Goal: Use online tool/utility: Use online tool/utility

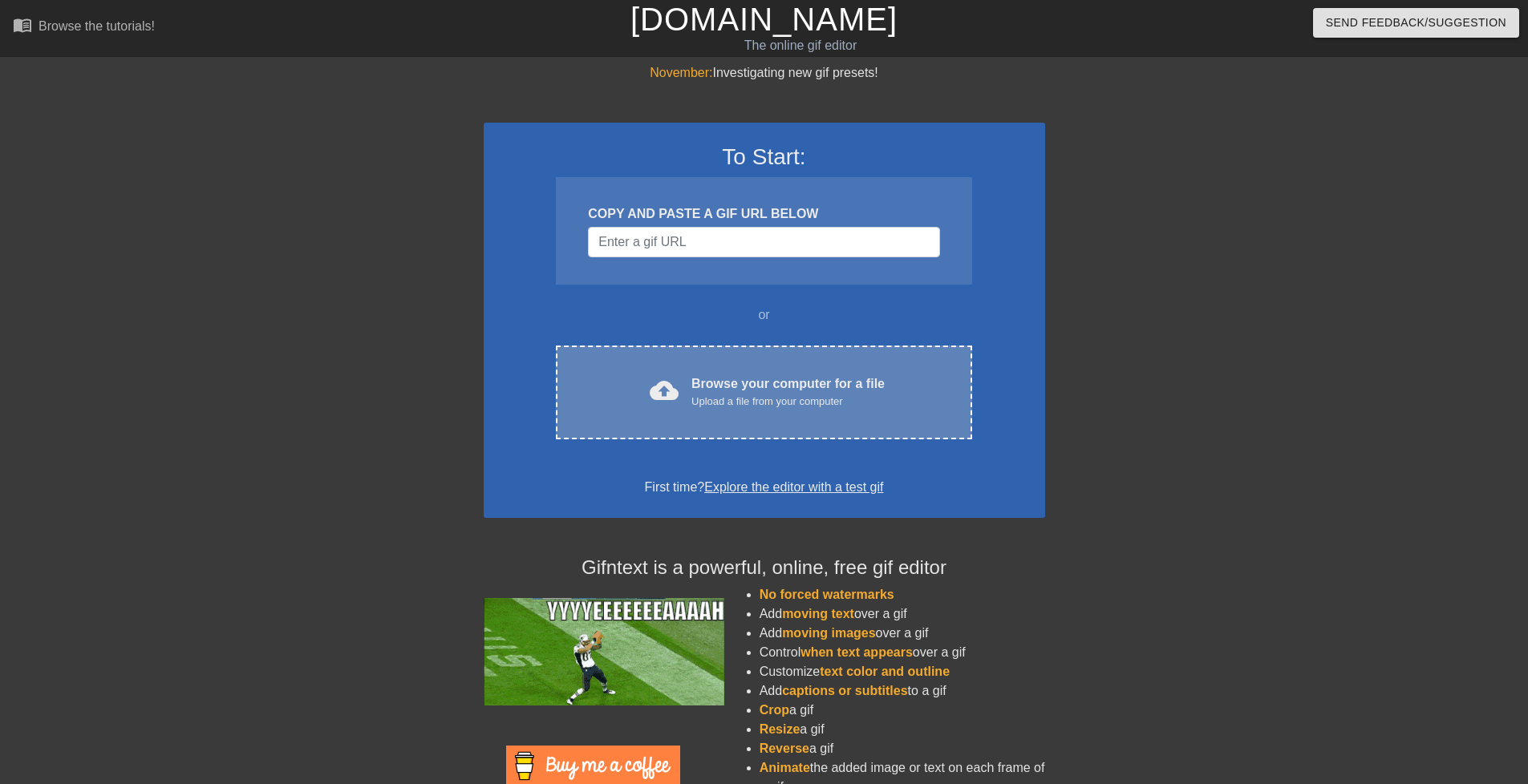
click at [846, 397] on div "Upload a file from your computer" at bounding box center [788, 401] width 193 height 16
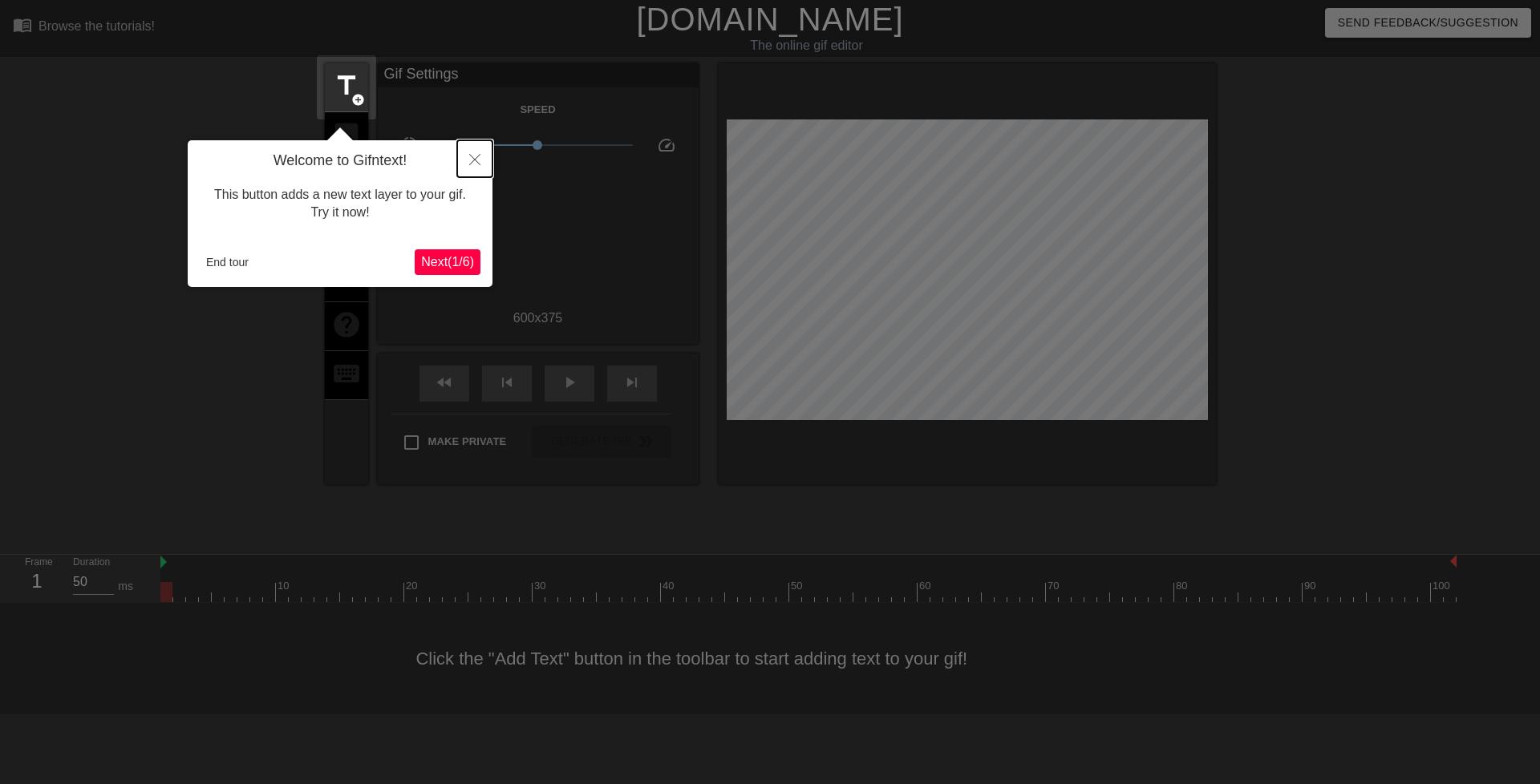
click at [483, 157] on button "Close" at bounding box center [475, 159] width 36 height 37
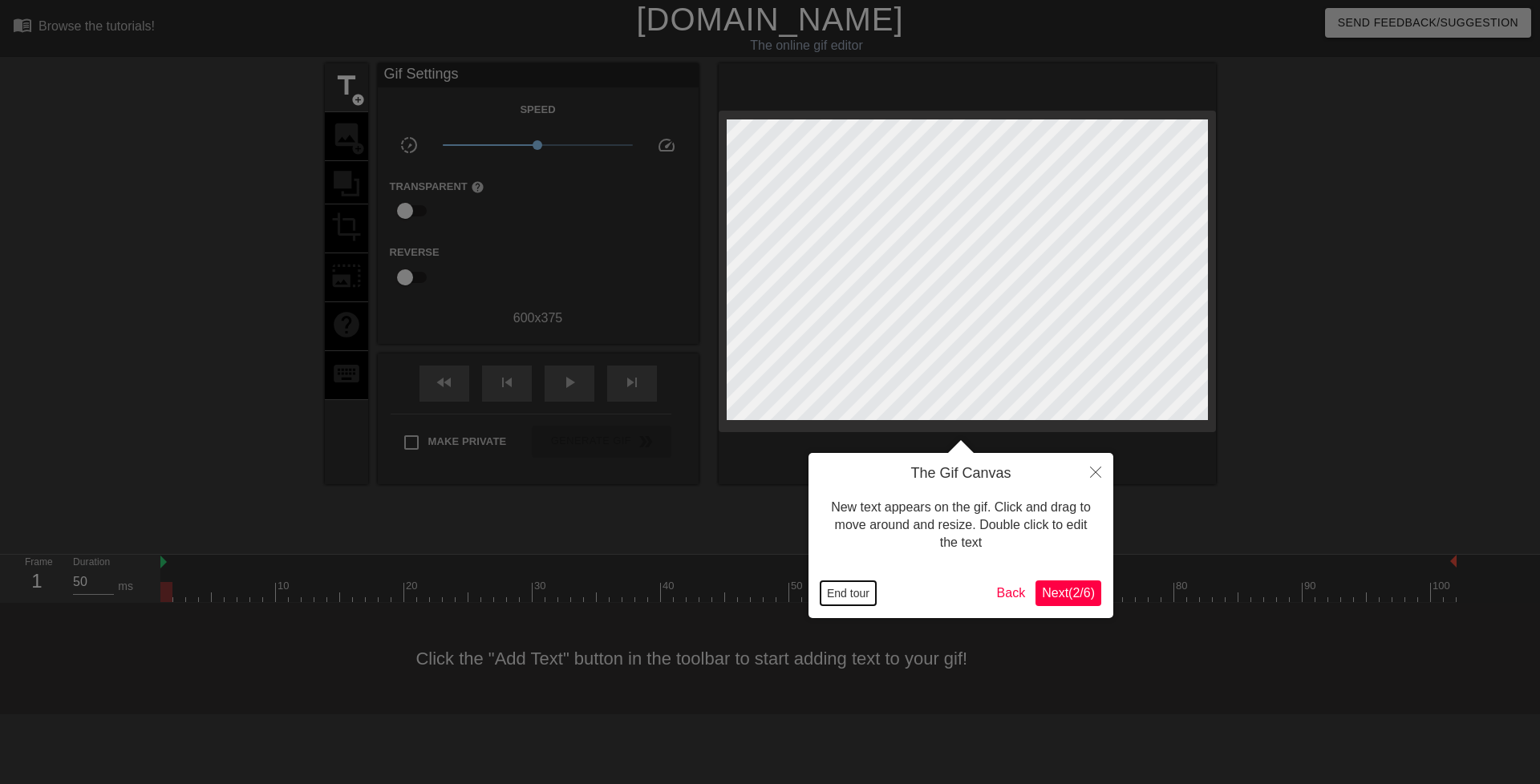
click at [853, 587] on button "End tour" at bounding box center [848, 594] width 55 height 24
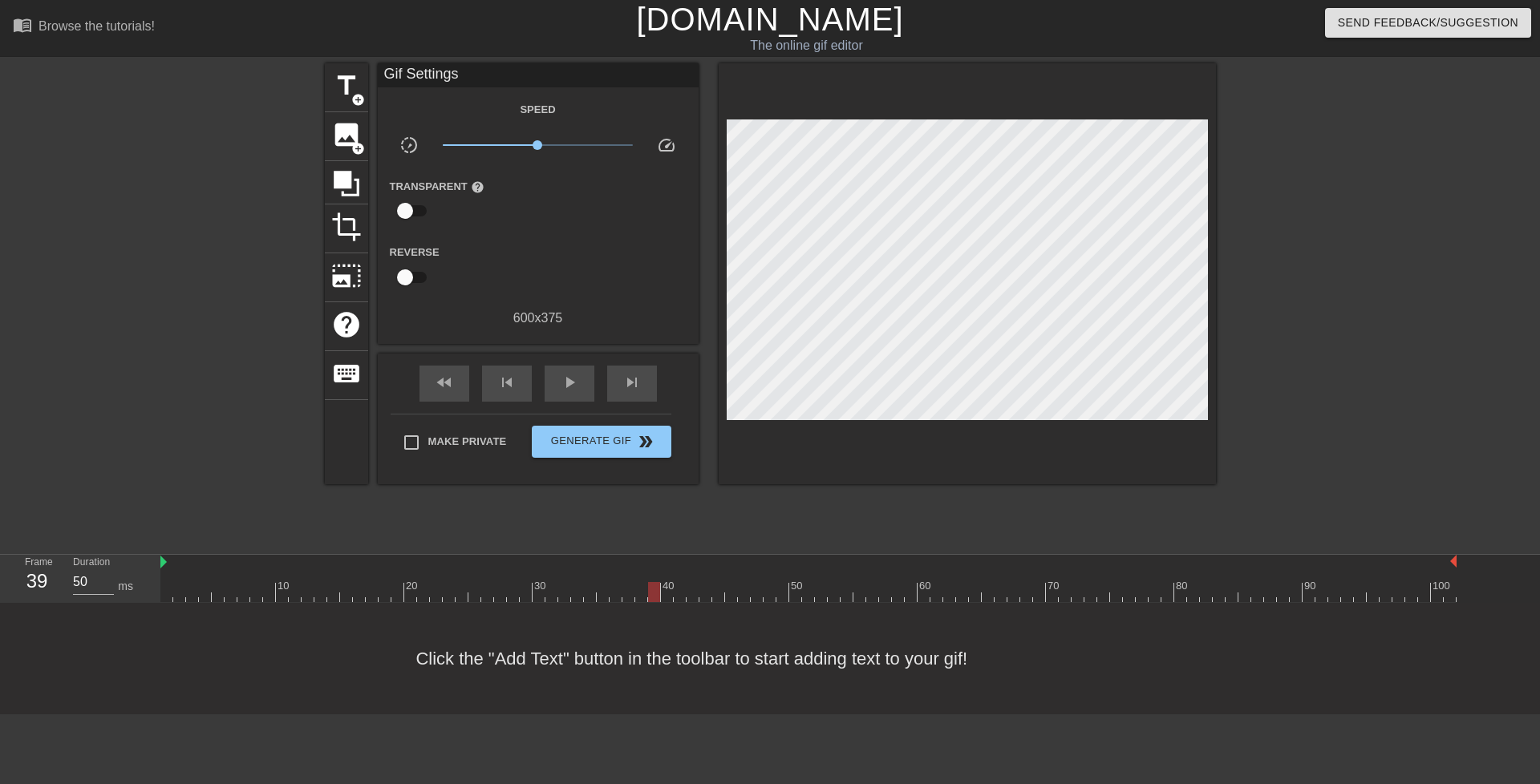
drag, startPoint x: 172, startPoint y: 590, endPoint x: 658, endPoint y: 561, distance: 486.9
click at [658, 561] on div "10 20 30 40 50 60 70 80 90 100" at bounding box center [808, 578] width 1297 height 47
click at [345, 94] on span "title" at bounding box center [346, 86] width 30 height 30
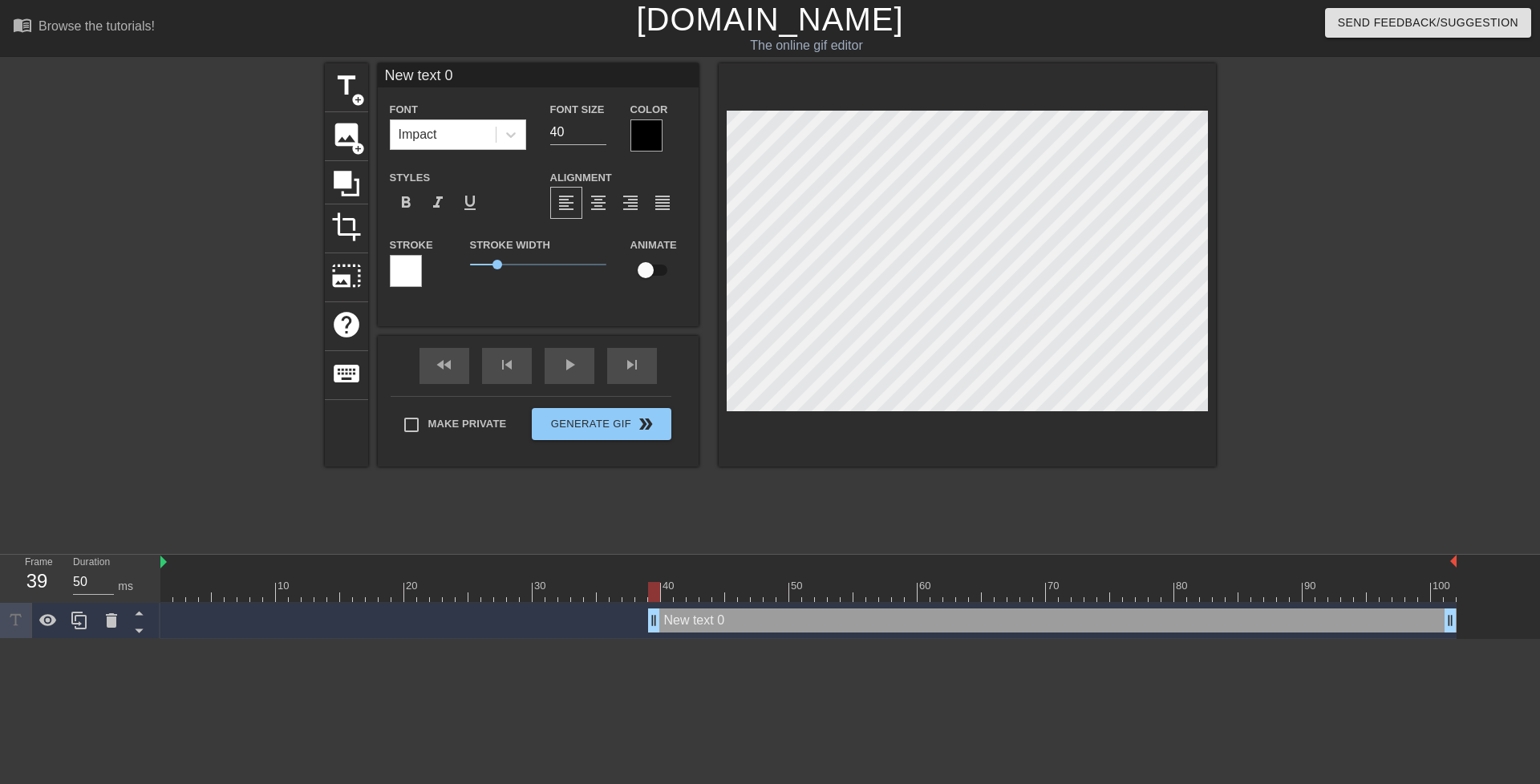
scroll to position [3, 3]
click at [726, 615] on div "New text 0 drag_handle drag_handle" at bounding box center [1052, 621] width 809 height 24
click at [727, 623] on div "New text 0 drag_handle drag_handle" at bounding box center [1052, 621] width 809 height 24
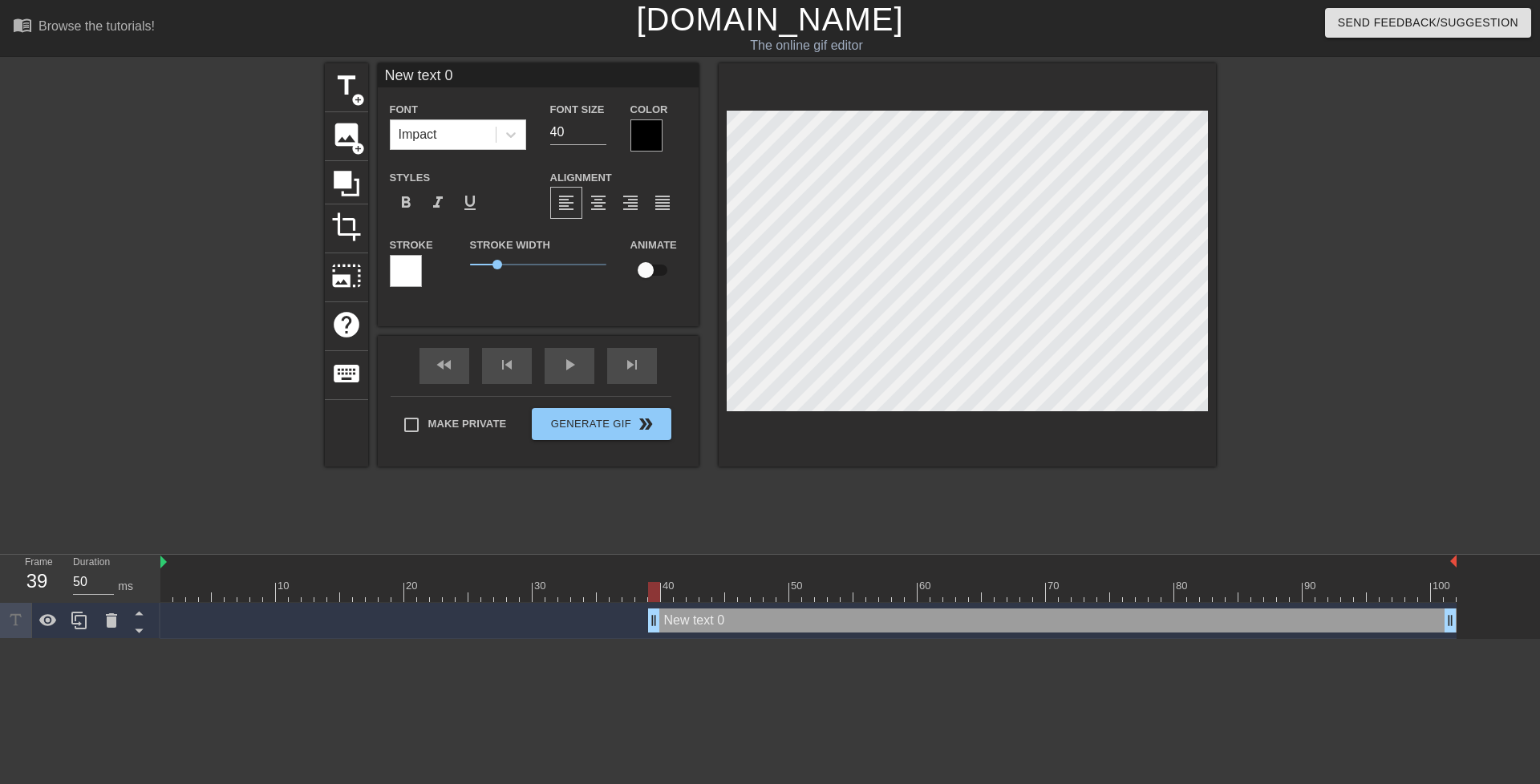
drag, startPoint x: 727, startPoint y: 623, endPoint x: 690, endPoint y: 671, distance: 60.6
click at [690, 639] on html "menu_book Browse the tutorials! [DOMAIN_NAME] The online gif editor Send Feedba…" at bounding box center [770, 319] width 1540 height 639
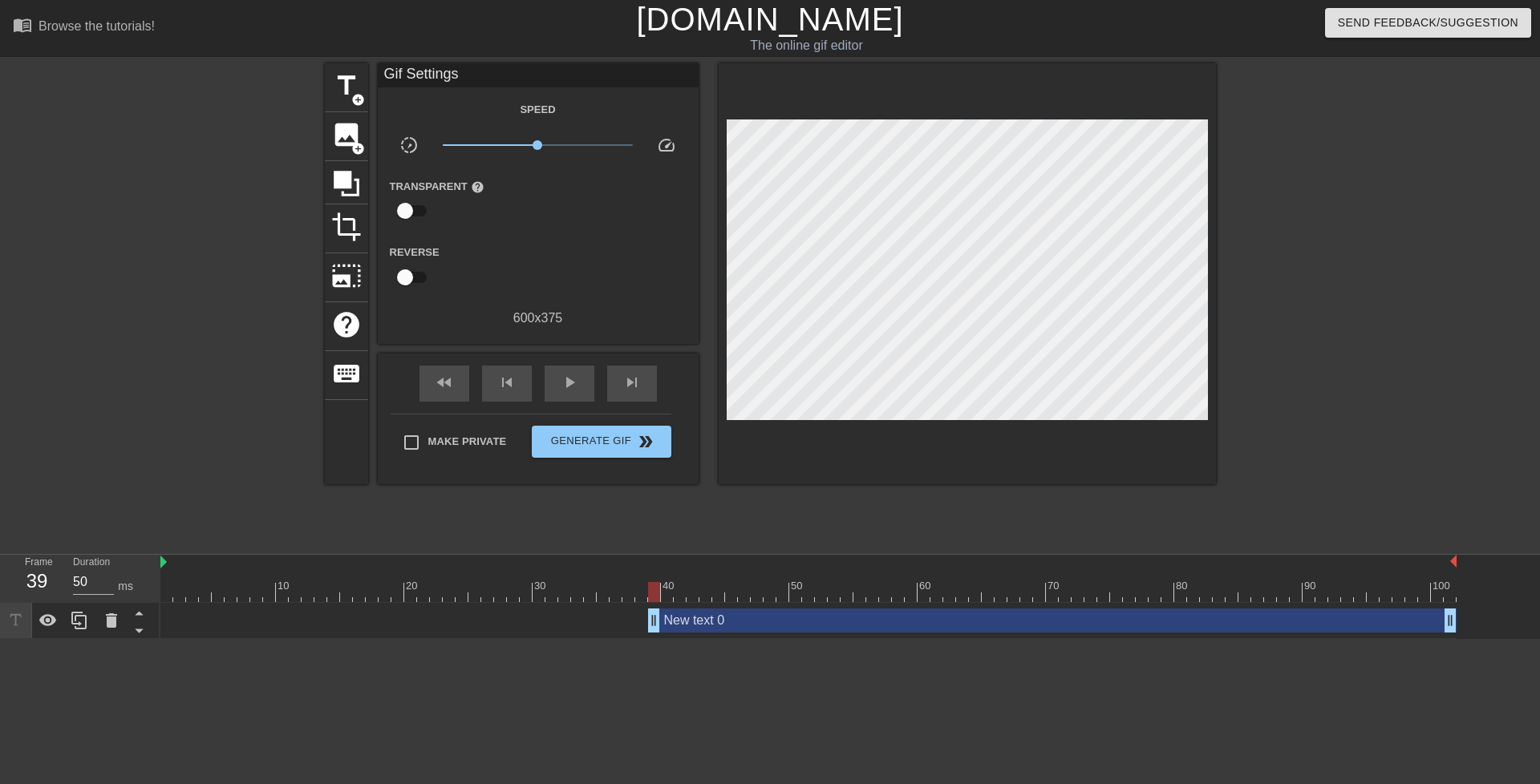
click at [18, 615] on icon at bounding box center [16, 621] width 19 height 19
click at [53, 620] on icon at bounding box center [47, 620] width 18 height 12
click at [53, 621] on icon at bounding box center [47, 621] width 18 height 15
click at [14, 620] on icon at bounding box center [16, 621] width 19 height 19
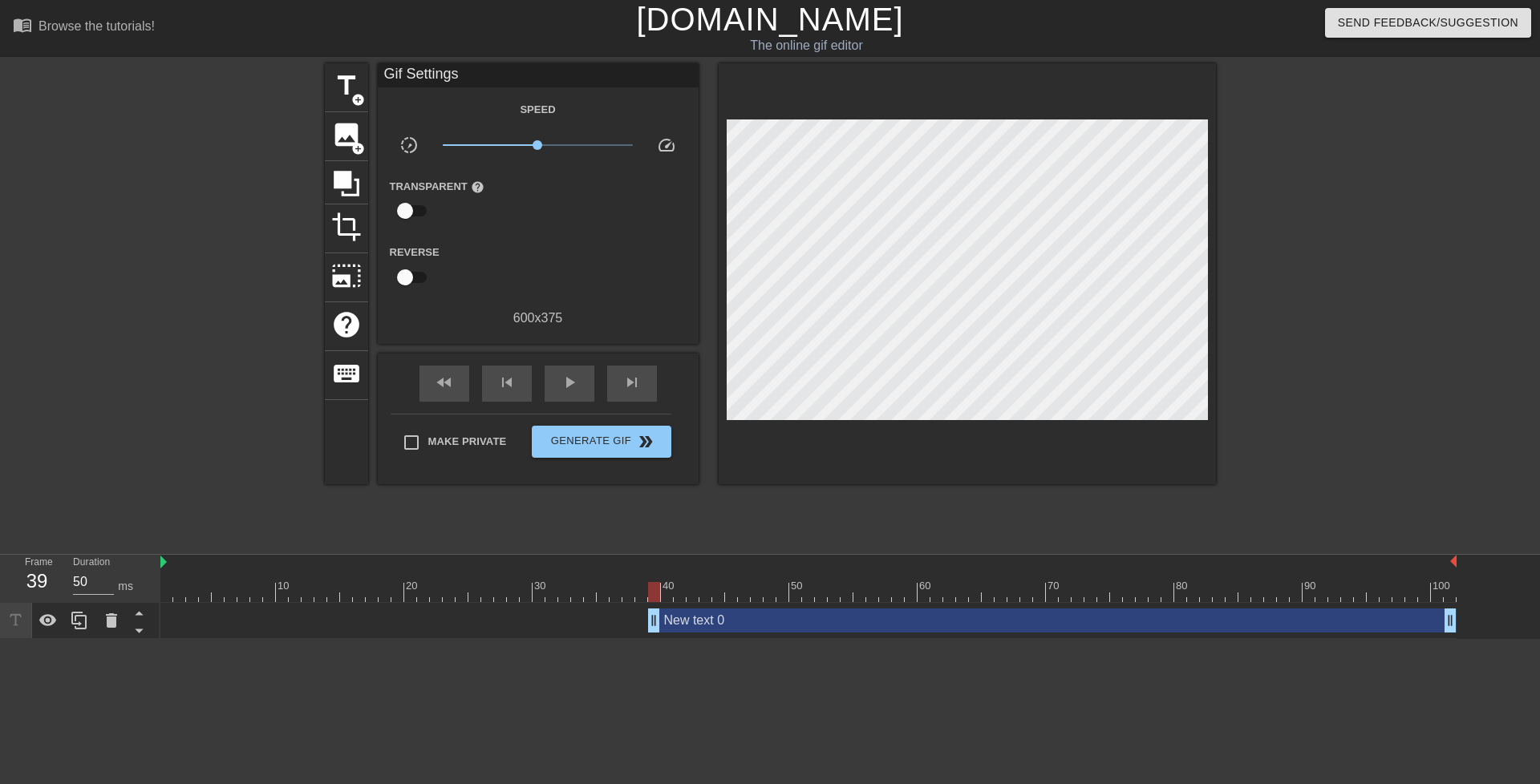
click at [14, 620] on icon at bounding box center [16, 621] width 19 height 19
drag, startPoint x: 21, startPoint y: 620, endPoint x: 72, endPoint y: 634, distance: 52.9
click at [69, 639] on html "menu_book Browse the tutorials! [DOMAIN_NAME] The online gif editor Send Feedba…" at bounding box center [770, 319] width 1540 height 639
click at [76, 621] on icon at bounding box center [79, 621] width 15 height 18
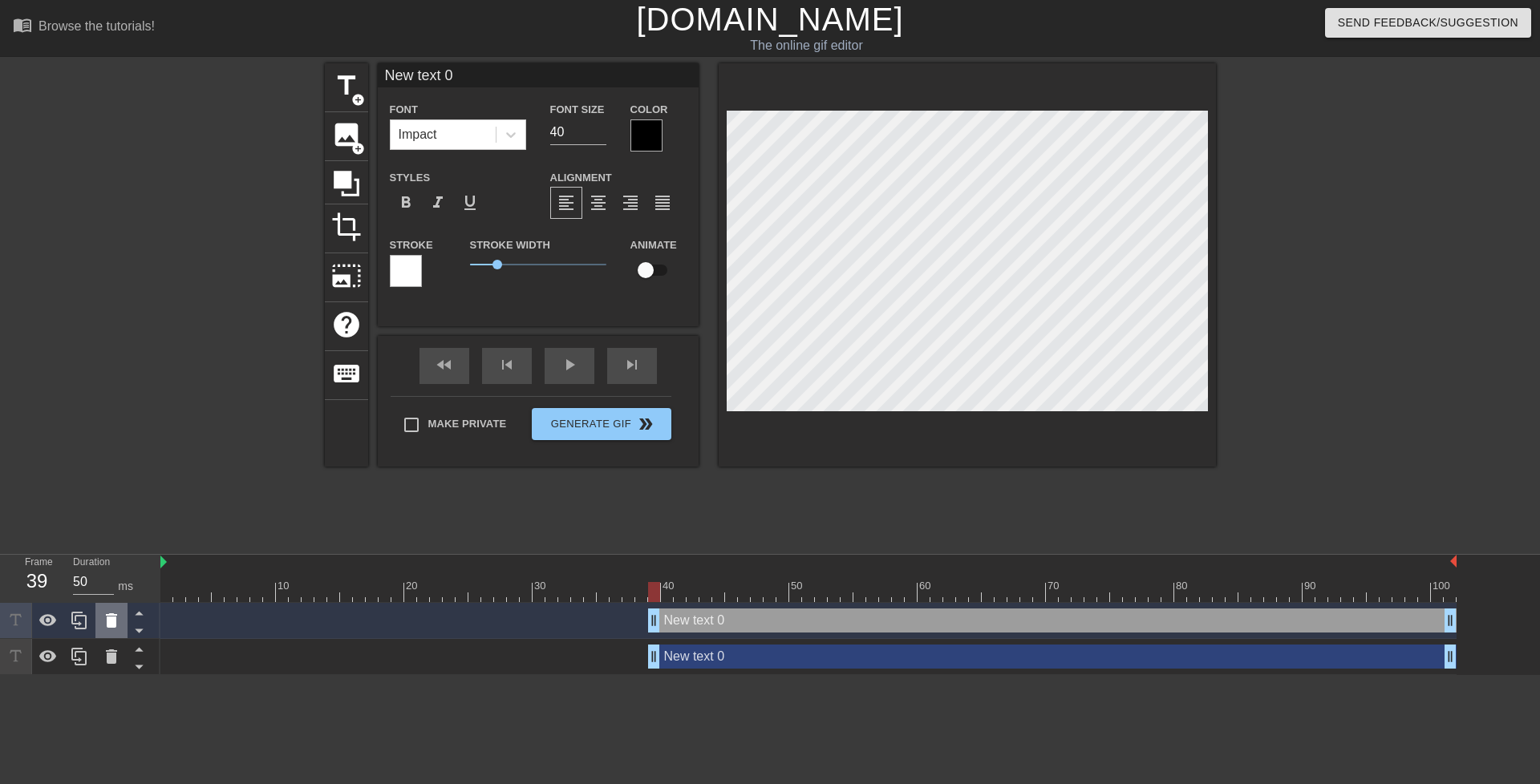
click at [108, 628] on icon at bounding box center [111, 621] width 11 height 14
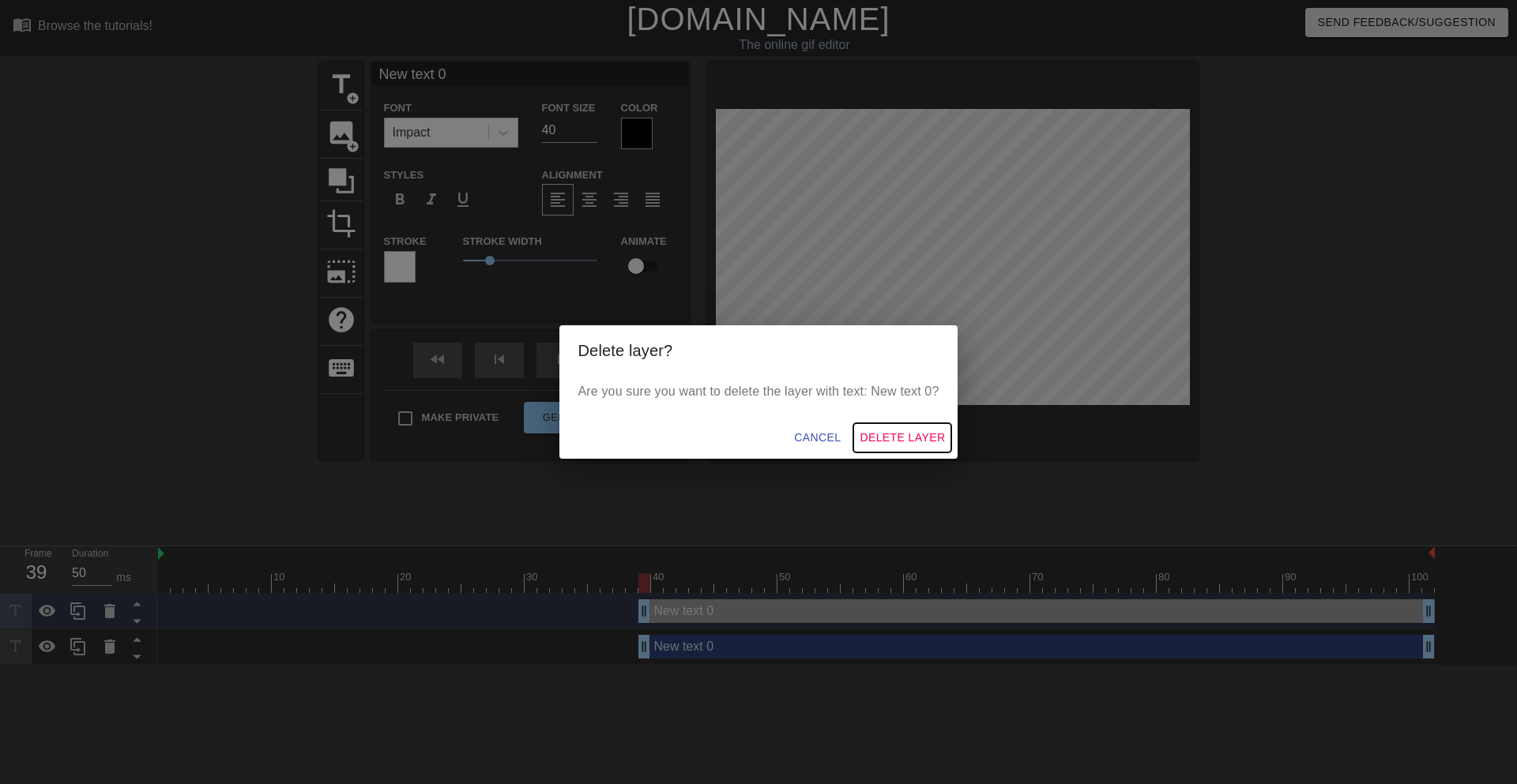
click at [926, 445] on span "Delete Layer" at bounding box center [902, 438] width 85 height 20
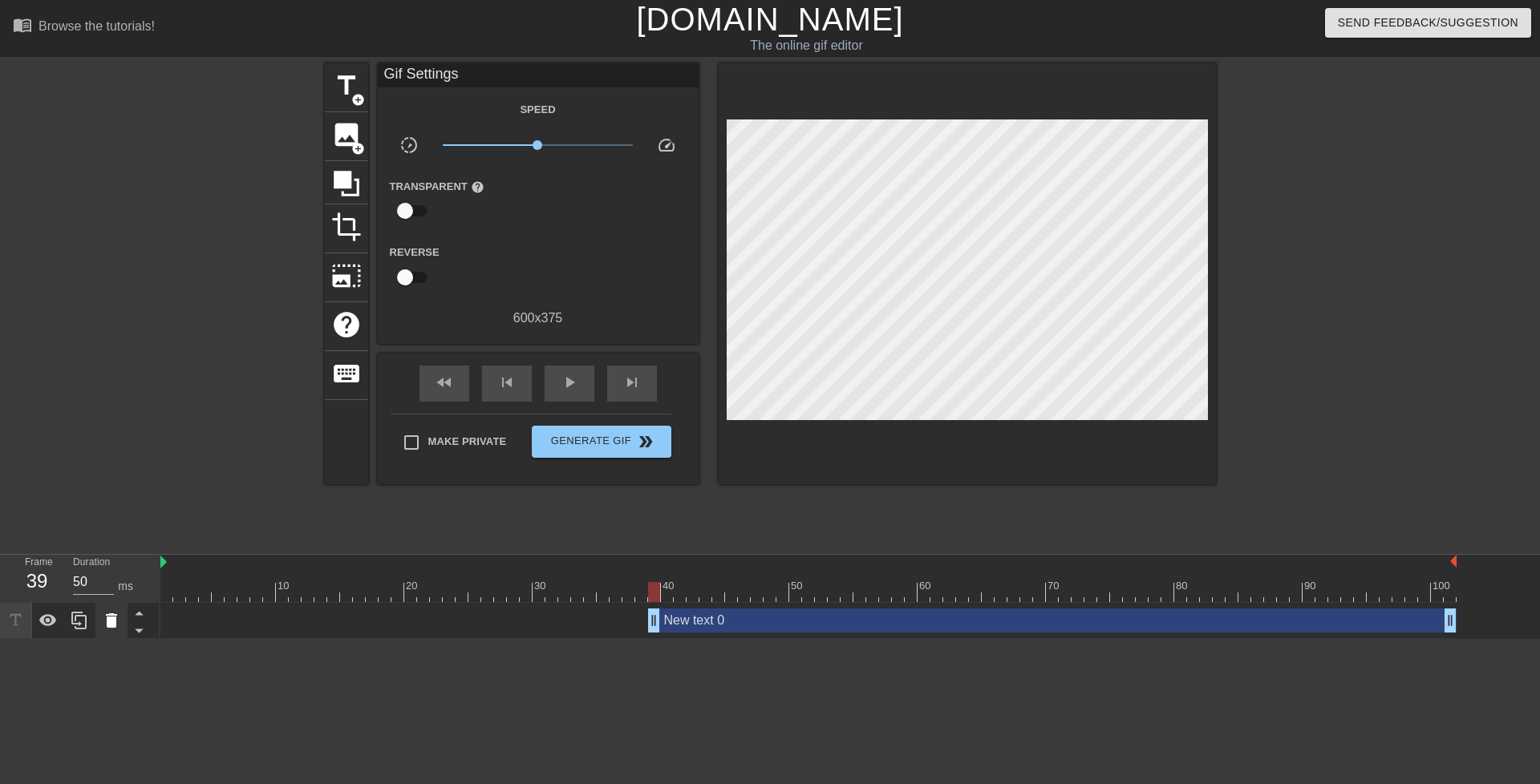
click at [103, 618] on icon at bounding box center [111, 621] width 19 height 19
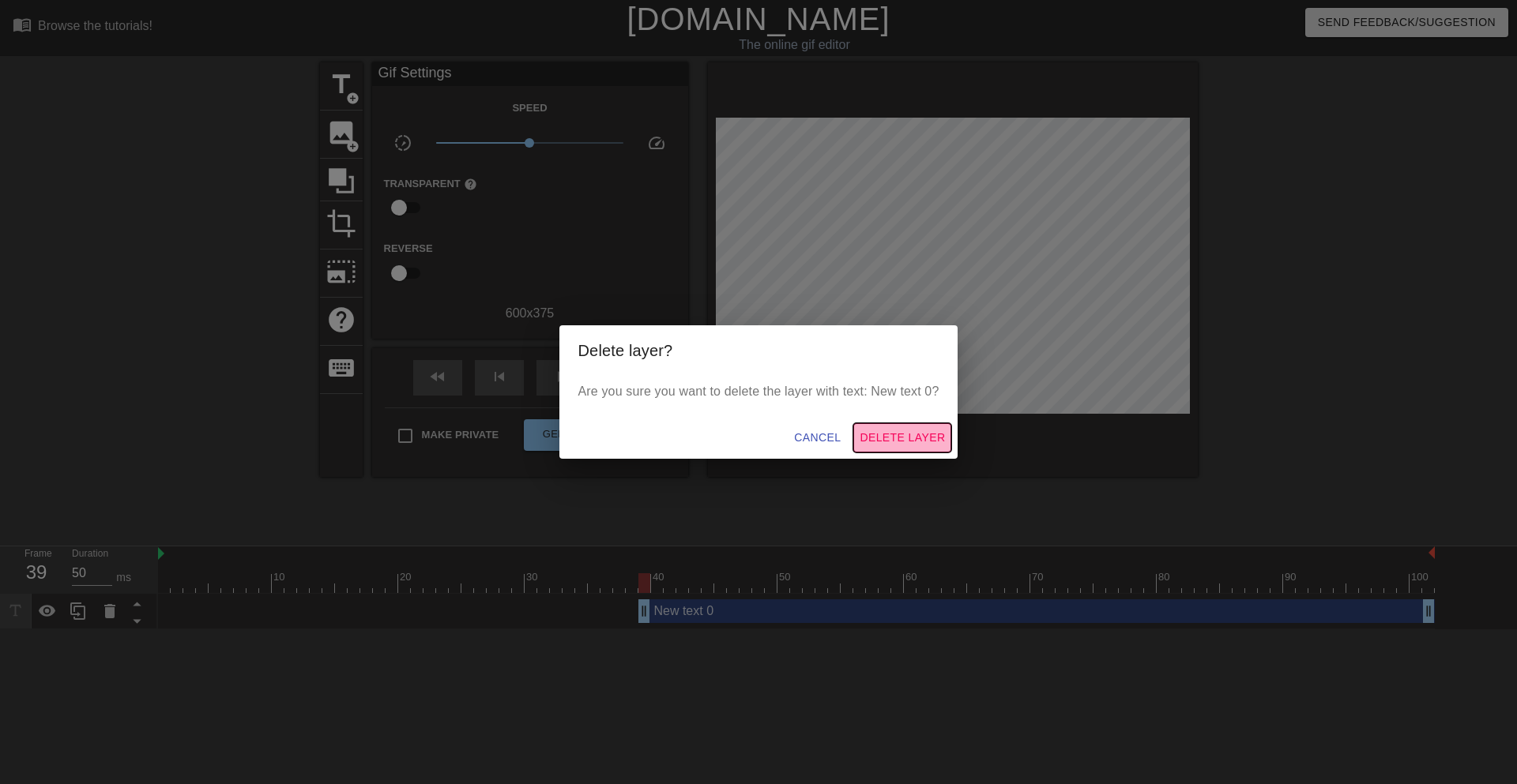
click at [890, 433] on span "Delete Layer" at bounding box center [902, 438] width 85 height 20
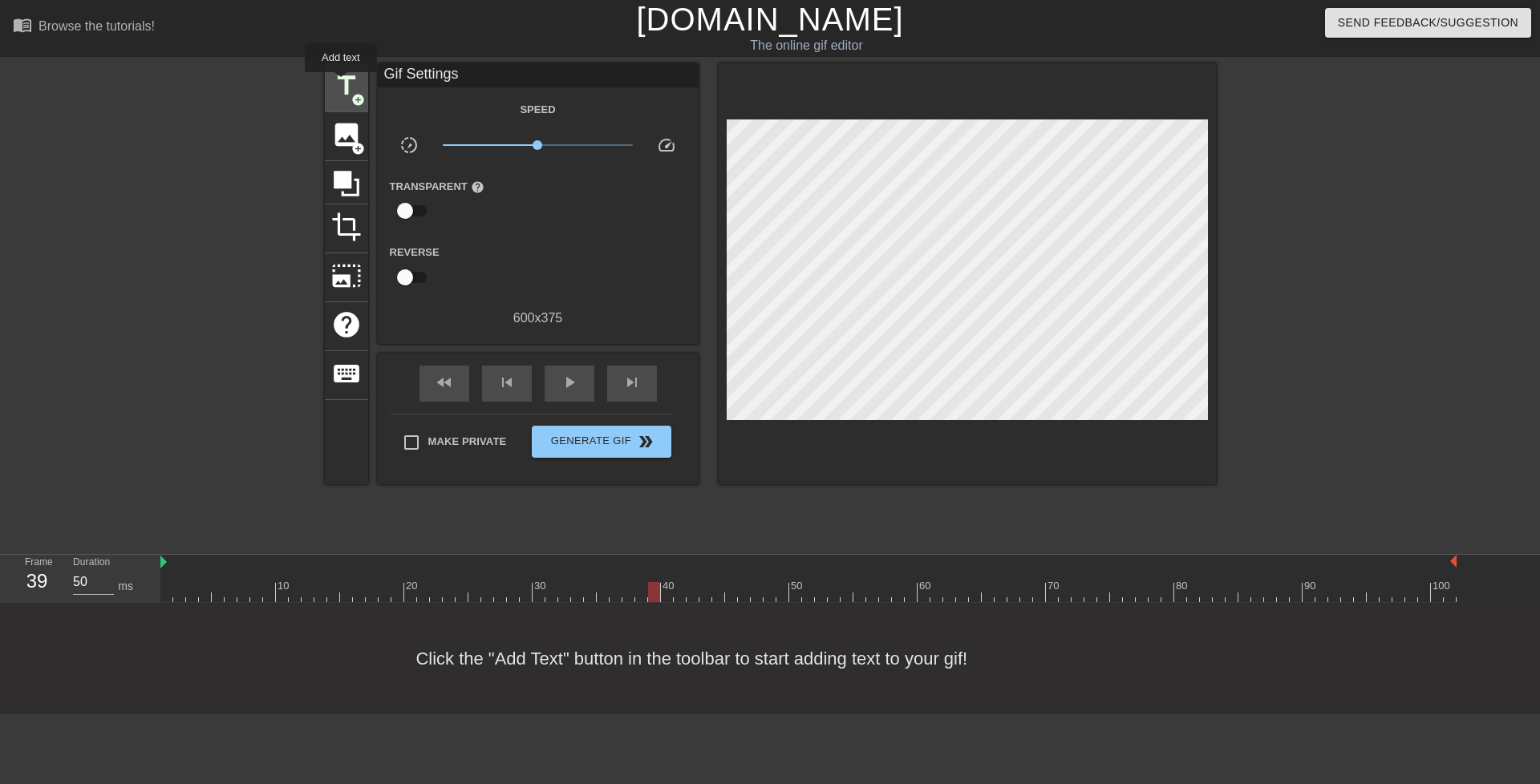
click at [341, 83] on span "title" at bounding box center [346, 86] width 30 height 30
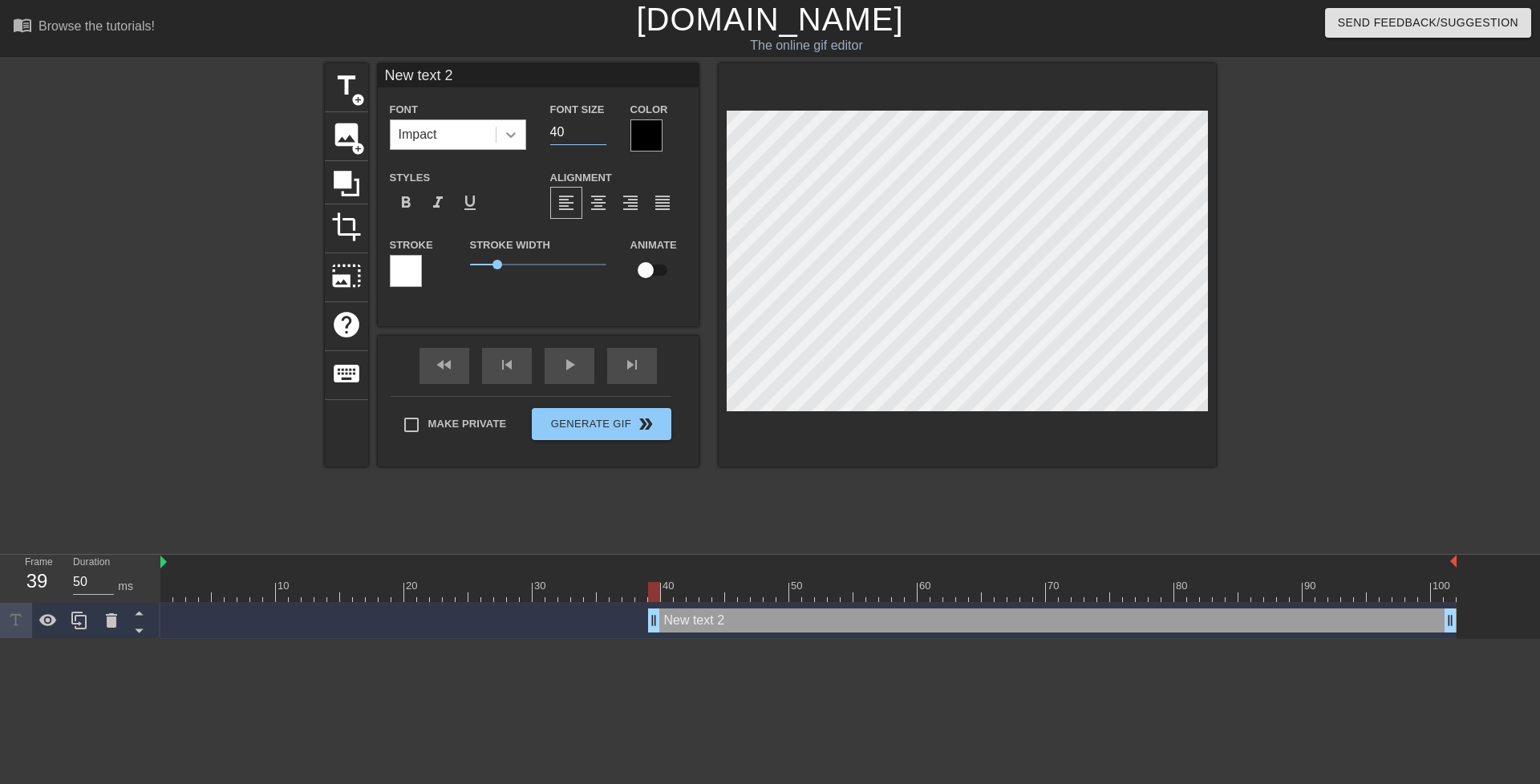
drag, startPoint x: 585, startPoint y: 135, endPoint x: 509, endPoint y: 129, distance: 76.2
click at [509, 129] on div "Font Impact Font Size 40 Color" at bounding box center [538, 125] width 321 height 52
drag, startPoint x: 558, startPoint y: 130, endPoint x: 490, endPoint y: 135, distance: 68.2
click at [496, 133] on div "Font Impact Font Size 20 Color" at bounding box center [538, 125] width 321 height 52
drag, startPoint x: 496, startPoint y: 131, endPoint x: 484, endPoint y: 140, distance: 15.0
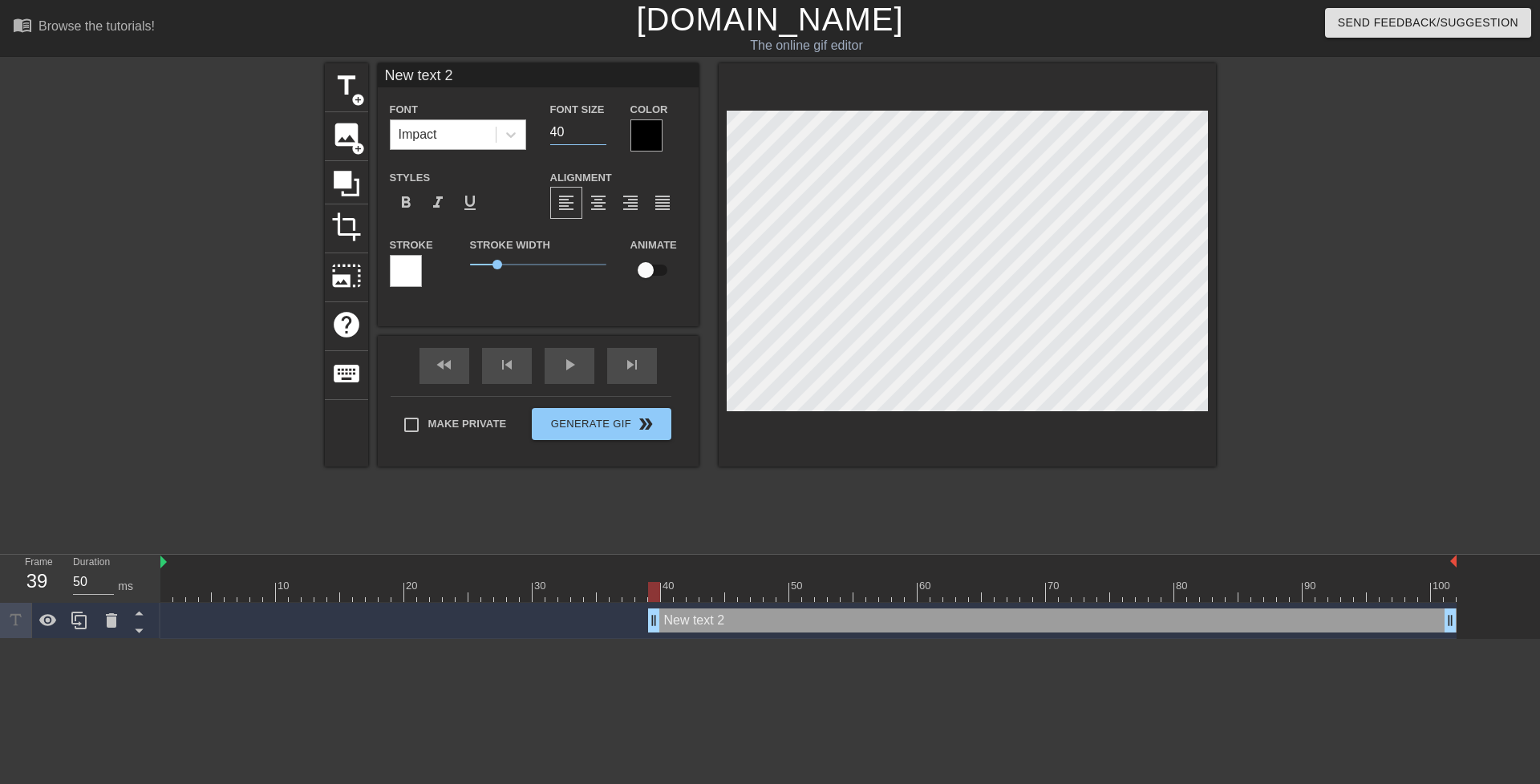
click at [484, 139] on div "Font Impact Font Size 40 Color" at bounding box center [538, 125] width 321 height 52
type input "60"
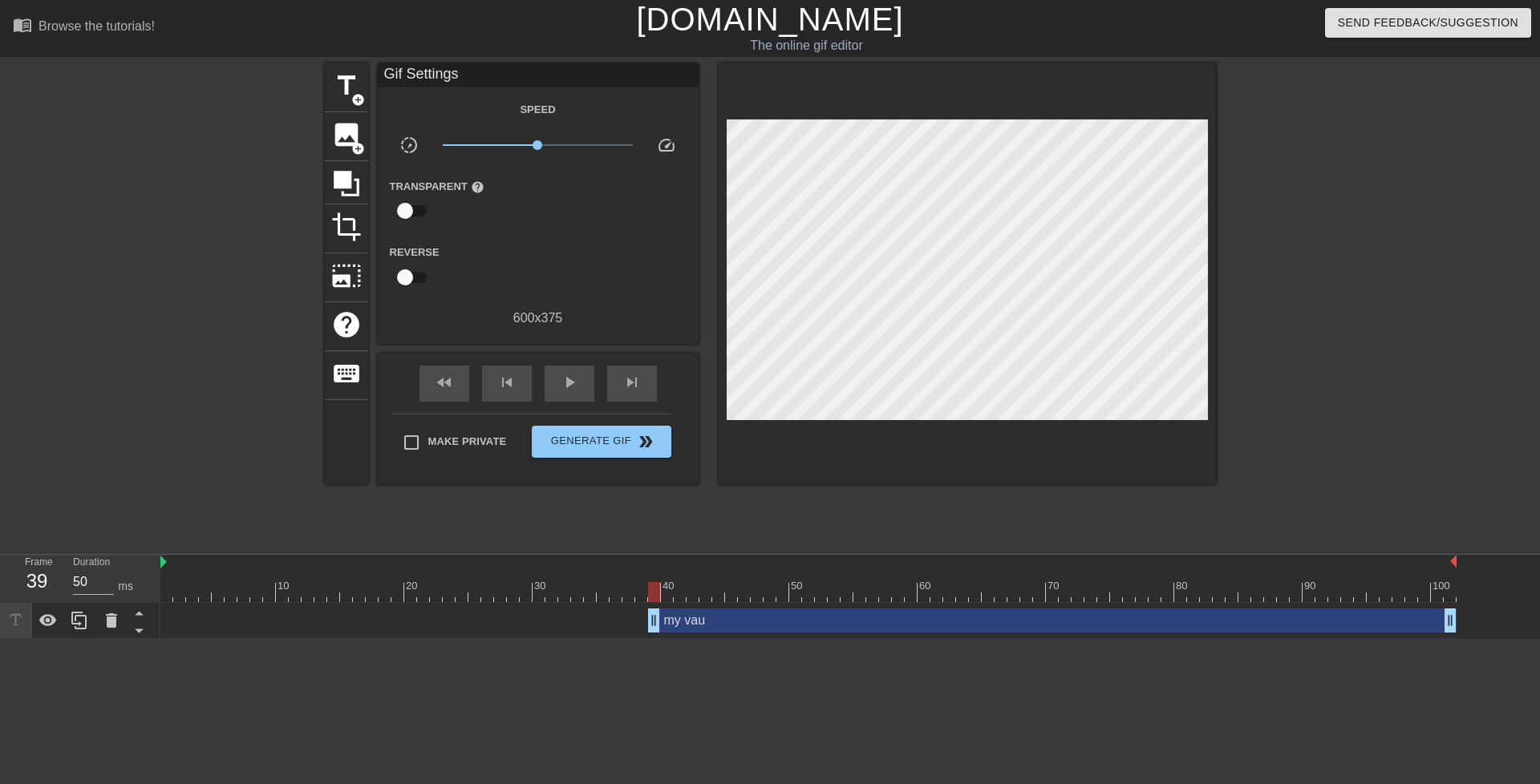
scroll to position [2, 3]
type textarea "my vault"
click at [719, 620] on div "my vault drag_handle drag_handle" at bounding box center [1052, 621] width 809 height 24
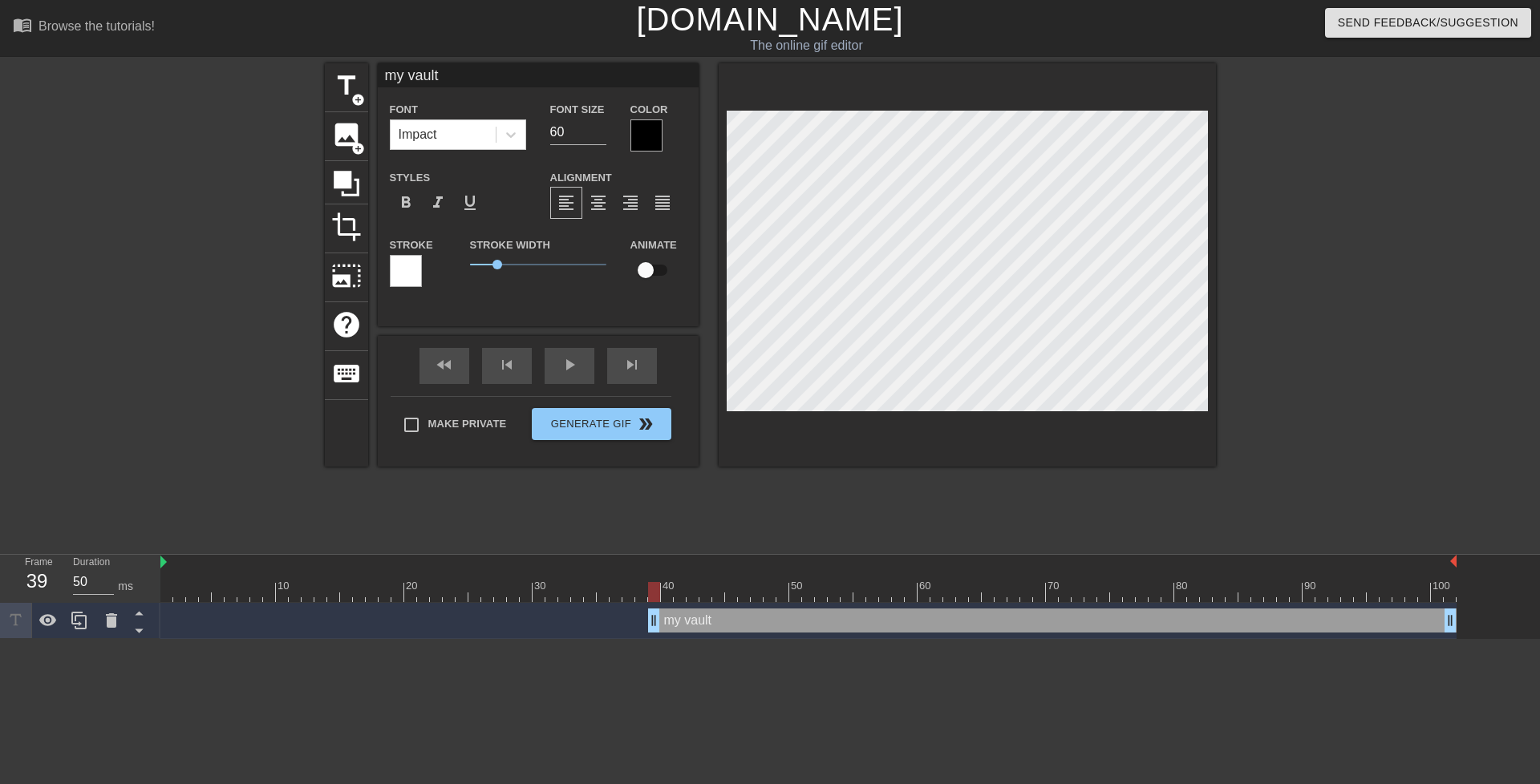
drag, startPoint x: 836, startPoint y: 621, endPoint x: 835, endPoint y: 605, distance: 16.0
click at [835, 605] on div "my vault drag_handle drag_handle" at bounding box center [808, 621] width 1297 height 36
click at [653, 141] on div at bounding box center [646, 135] width 32 height 32
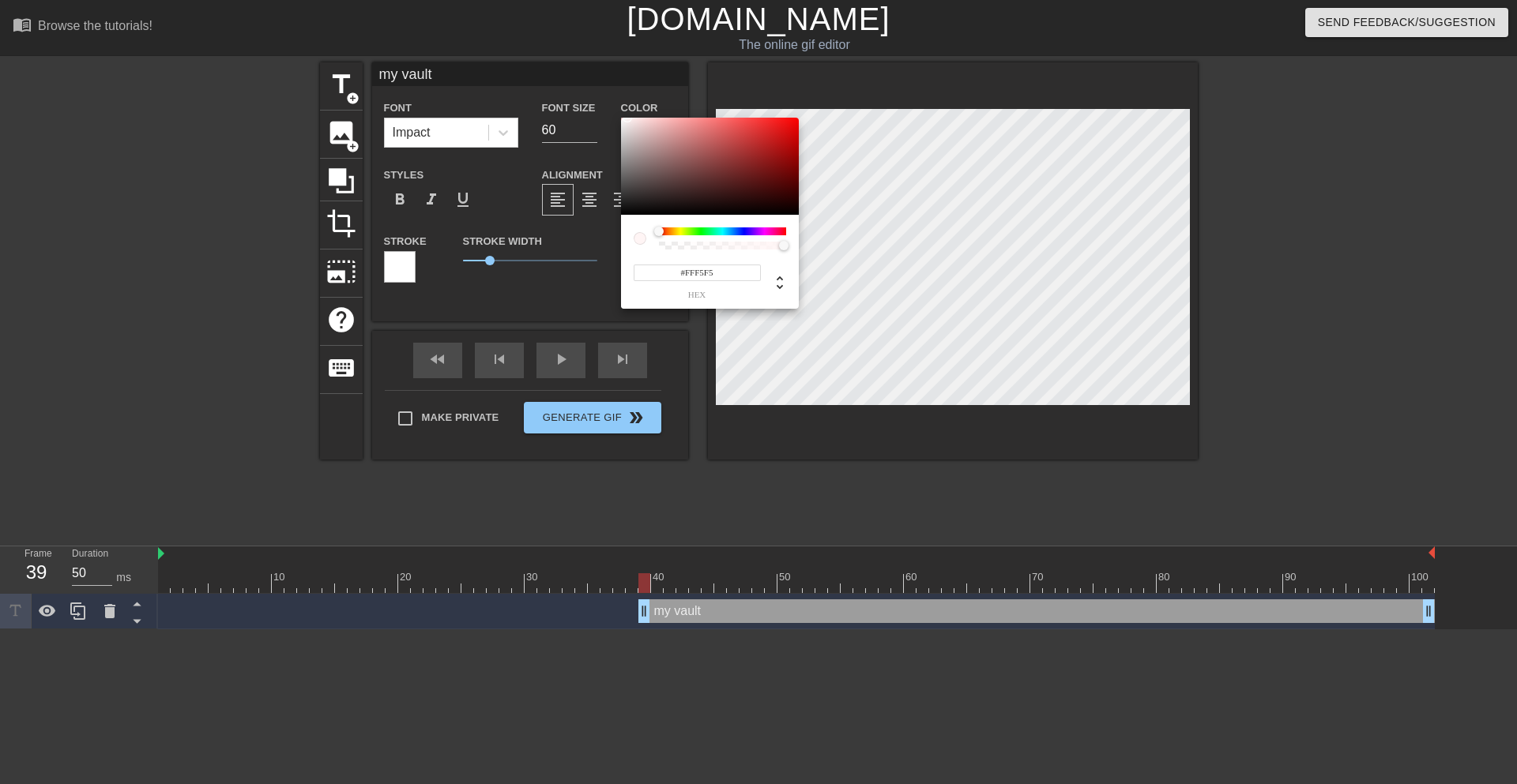
type input "#FFFFFF"
drag, startPoint x: 703, startPoint y: 180, endPoint x: 586, endPoint y: 85, distance: 150.7
click at [586, 85] on div "#FFFFFF hex" at bounding box center [758, 392] width 1517 height 784
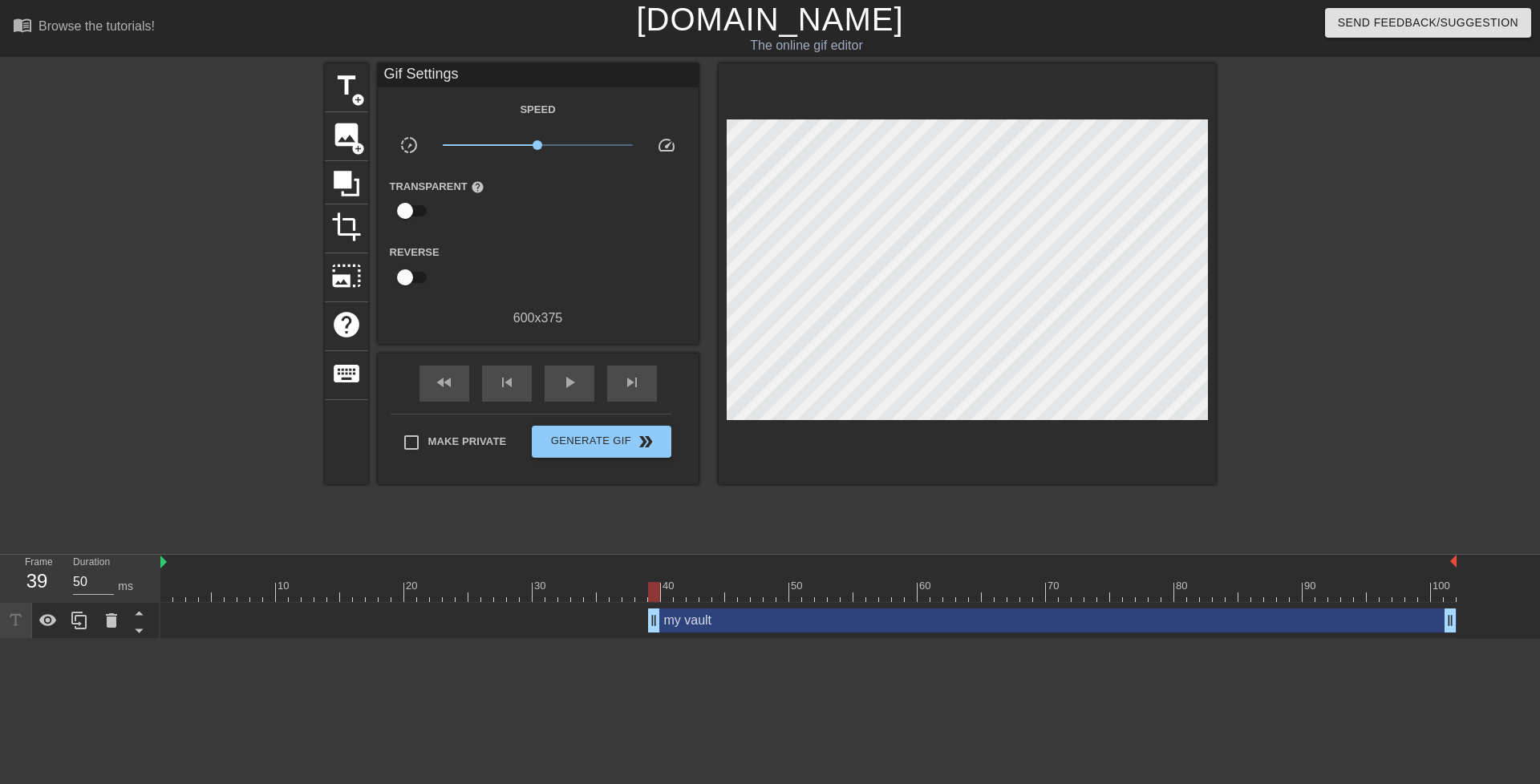
click at [720, 610] on div "my vault drag_handle drag_handle" at bounding box center [1052, 621] width 809 height 24
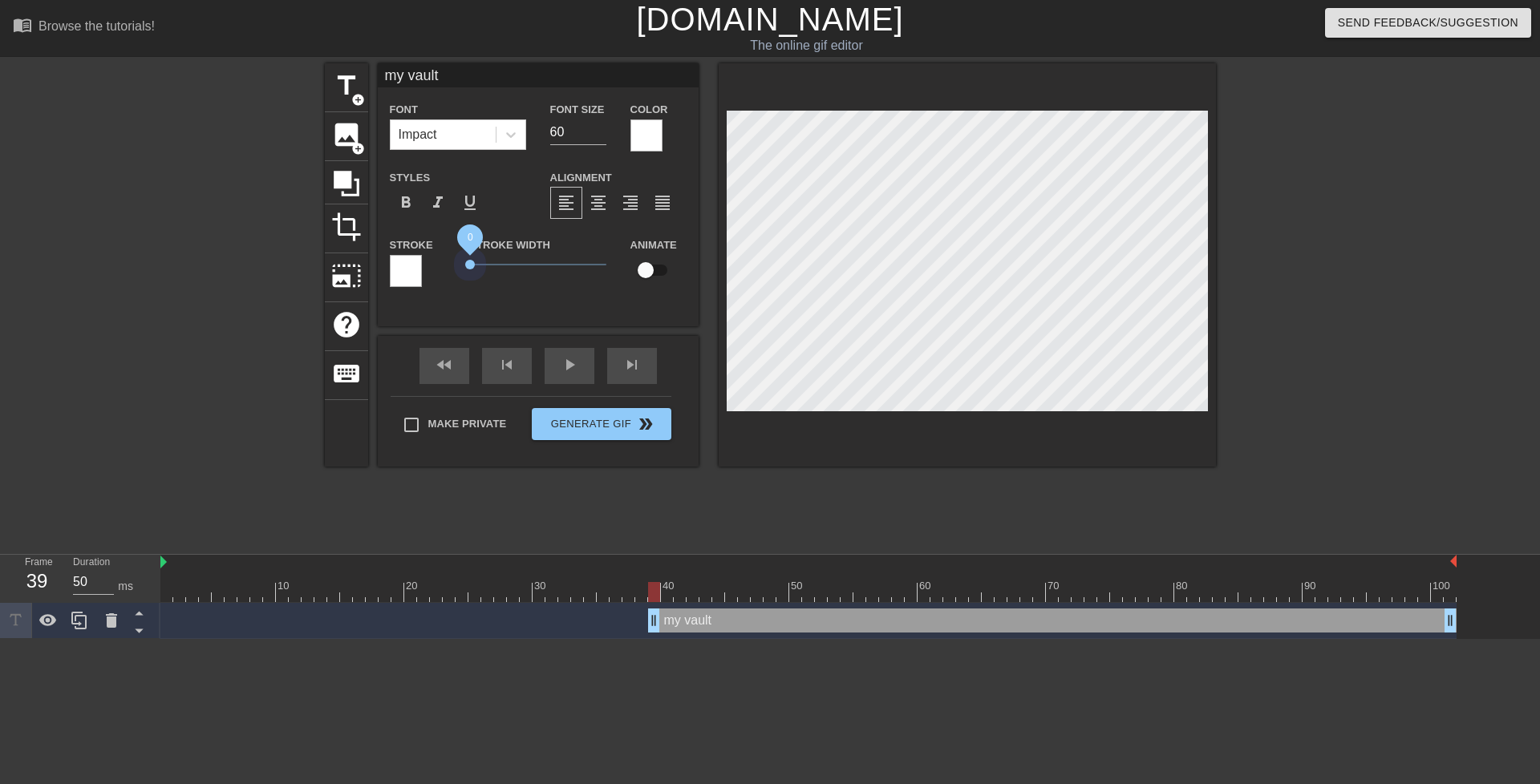
drag, startPoint x: 499, startPoint y: 265, endPoint x: 420, endPoint y: 268, distance: 79.1
click at [420, 268] on div "Stroke Stroke Width 0 Animate" at bounding box center [538, 268] width 321 height 67
click at [413, 193] on span "format_bold" at bounding box center [406, 202] width 19 height 19
drag, startPoint x: 562, startPoint y: 123, endPoint x: 529, endPoint y: 126, distance: 33.1
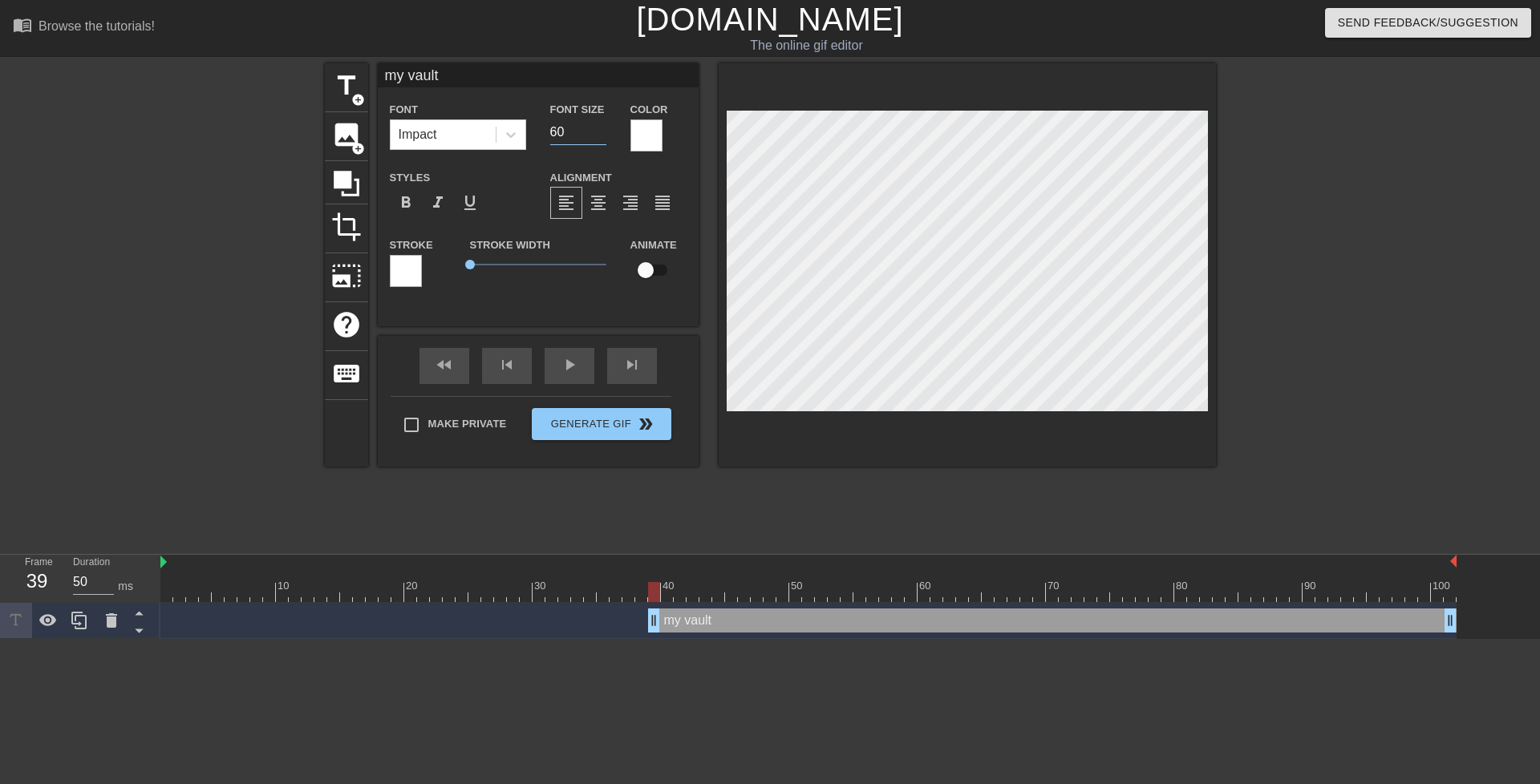
click at [530, 125] on div "Font Impact Font Size 60 Color" at bounding box center [538, 125] width 321 height 52
type input "40"
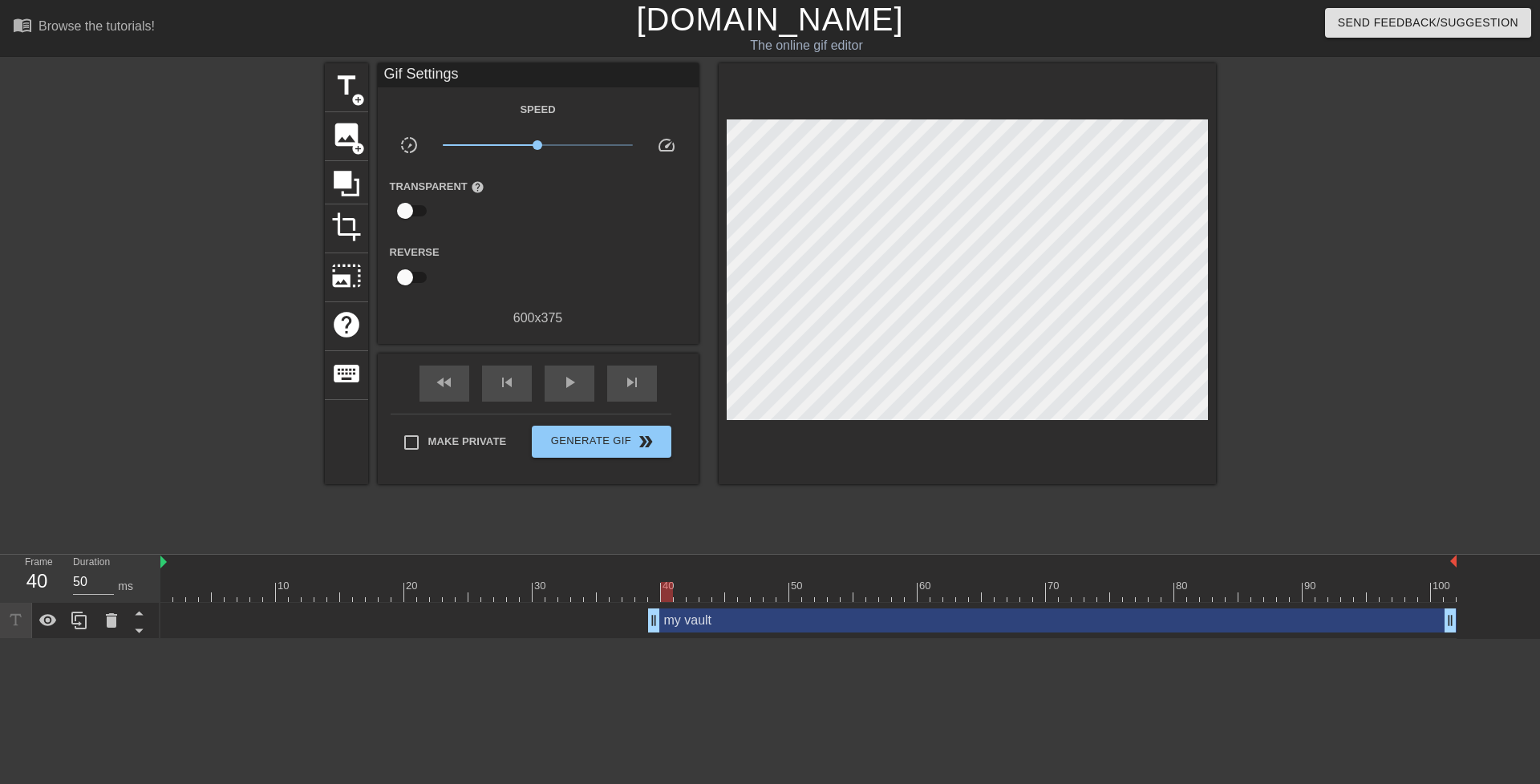
click at [662, 589] on div at bounding box center [667, 593] width 12 height 20
drag, startPoint x: 665, startPoint y: 589, endPoint x: 685, endPoint y: 590, distance: 20.0
click at [687, 590] on div at bounding box center [693, 593] width 12 height 20
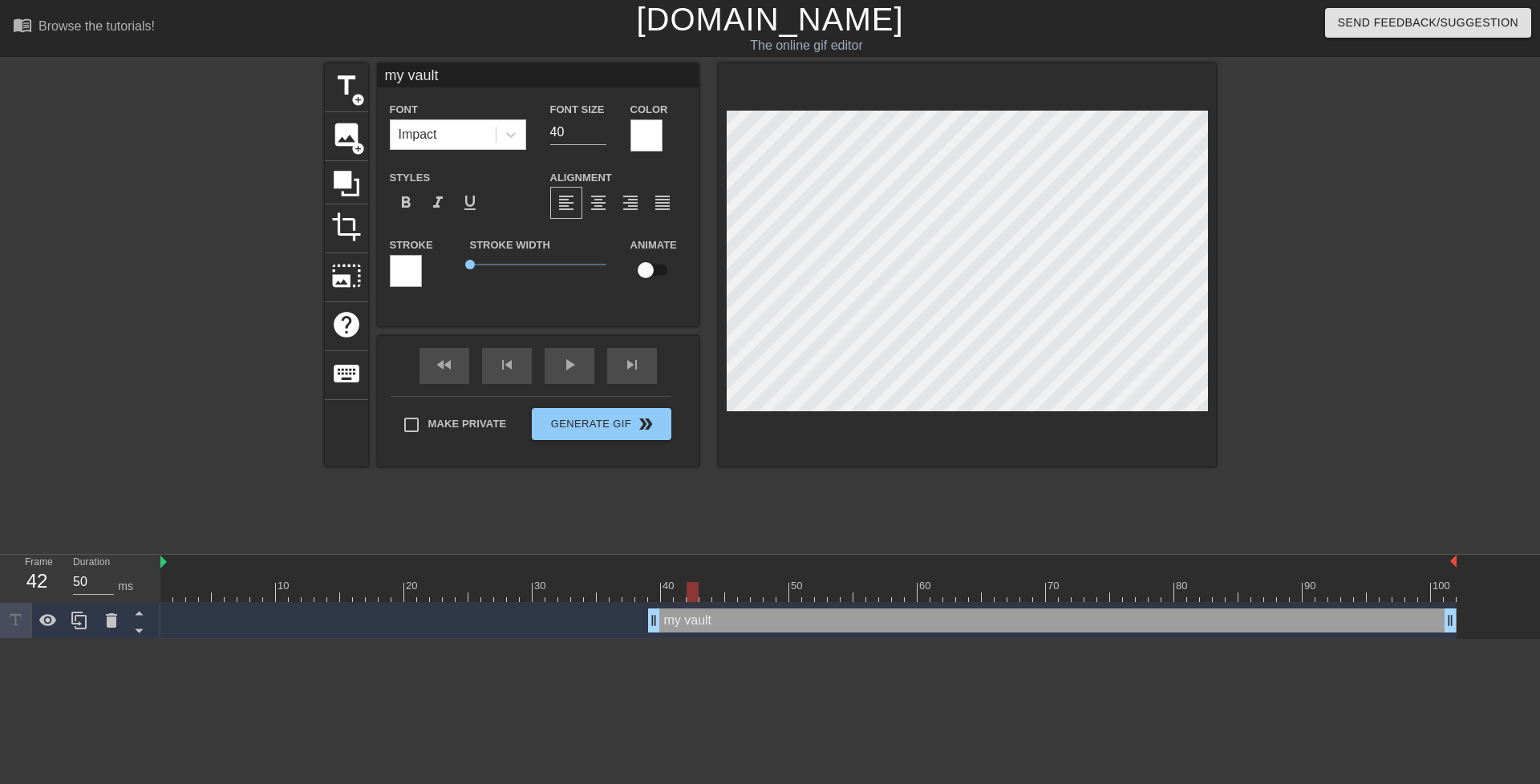
drag, startPoint x: 679, startPoint y: 597, endPoint x: 697, endPoint y: 594, distance: 18.2
click at [697, 594] on div at bounding box center [693, 593] width 12 height 20
drag, startPoint x: 694, startPoint y: 593, endPoint x: 717, endPoint y: 591, distance: 23.1
click at [717, 591] on div at bounding box center [718, 593] width 12 height 20
drag, startPoint x: 717, startPoint y: 594, endPoint x: 739, endPoint y: 594, distance: 22.0
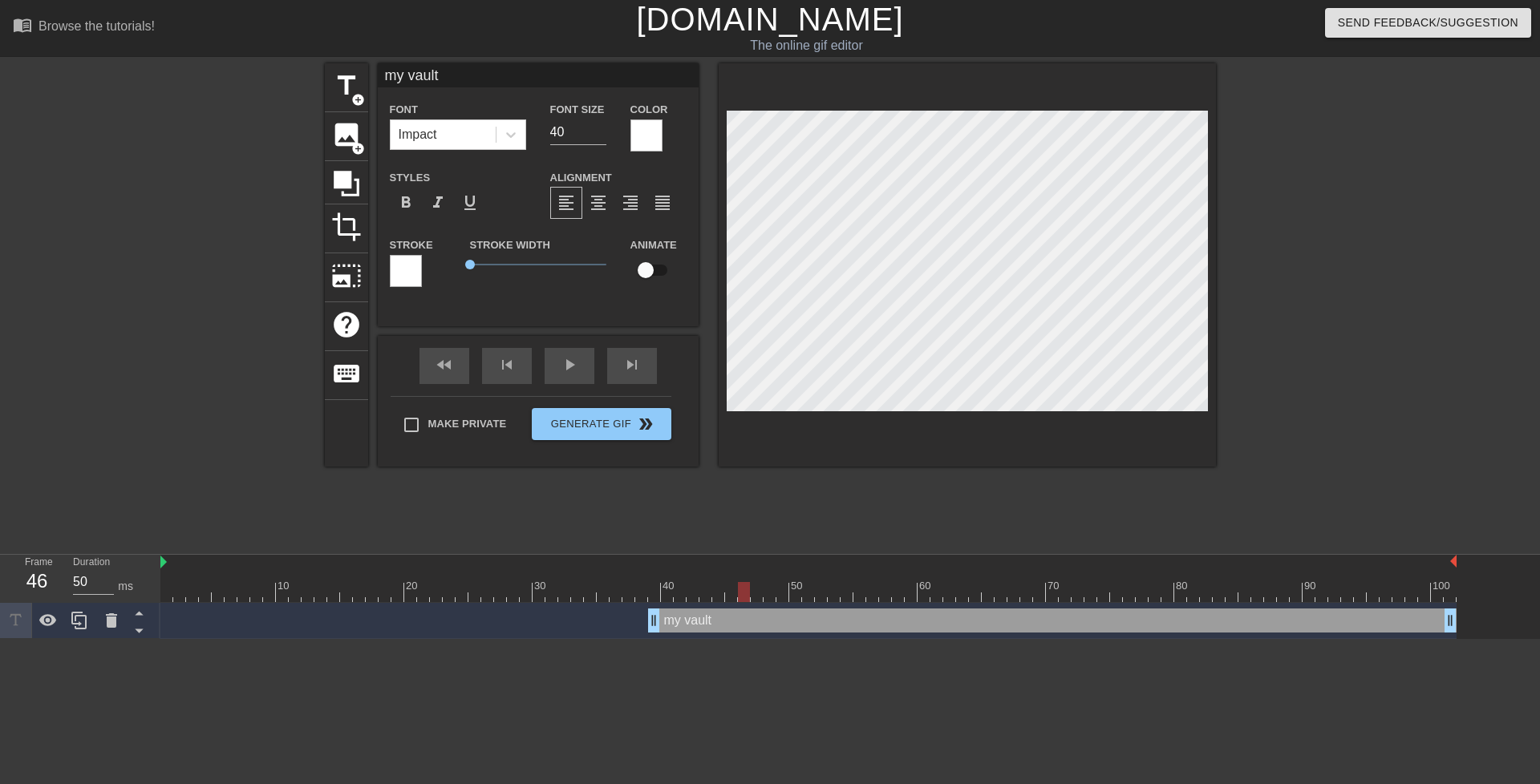
click at [739, 594] on div at bounding box center [744, 593] width 12 height 20
drag, startPoint x: 738, startPoint y: 589, endPoint x: 771, endPoint y: 594, distance: 33.4
click at [777, 594] on div at bounding box center [783, 593] width 12 height 20
drag, startPoint x: 771, startPoint y: 594, endPoint x: 889, endPoint y: 588, distance: 118.2
click at [889, 588] on div at bounding box center [885, 593] width 12 height 20
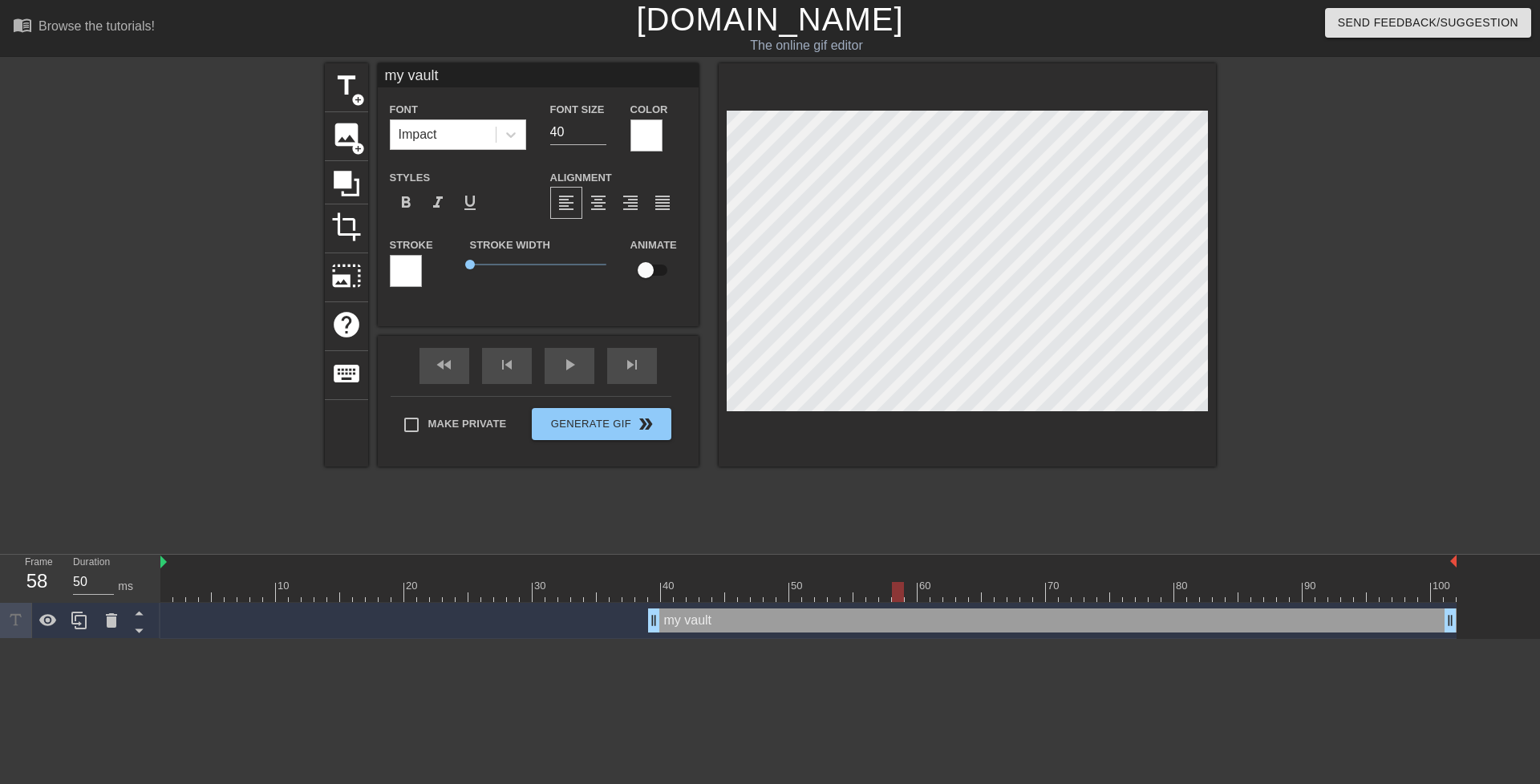
drag, startPoint x: 884, startPoint y: 590, endPoint x: 902, endPoint y: 589, distance: 18.0
click at [902, 589] on div at bounding box center [898, 593] width 12 height 20
click at [907, 590] on div at bounding box center [911, 593] width 12 height 20
drag, startPoint x: 912, startPoint y: 589, endPoint x: 935, endPoint y: 595, distance: 23.8
click at [935, 595] on div at bounding box center [937, 593] width 12 height 20
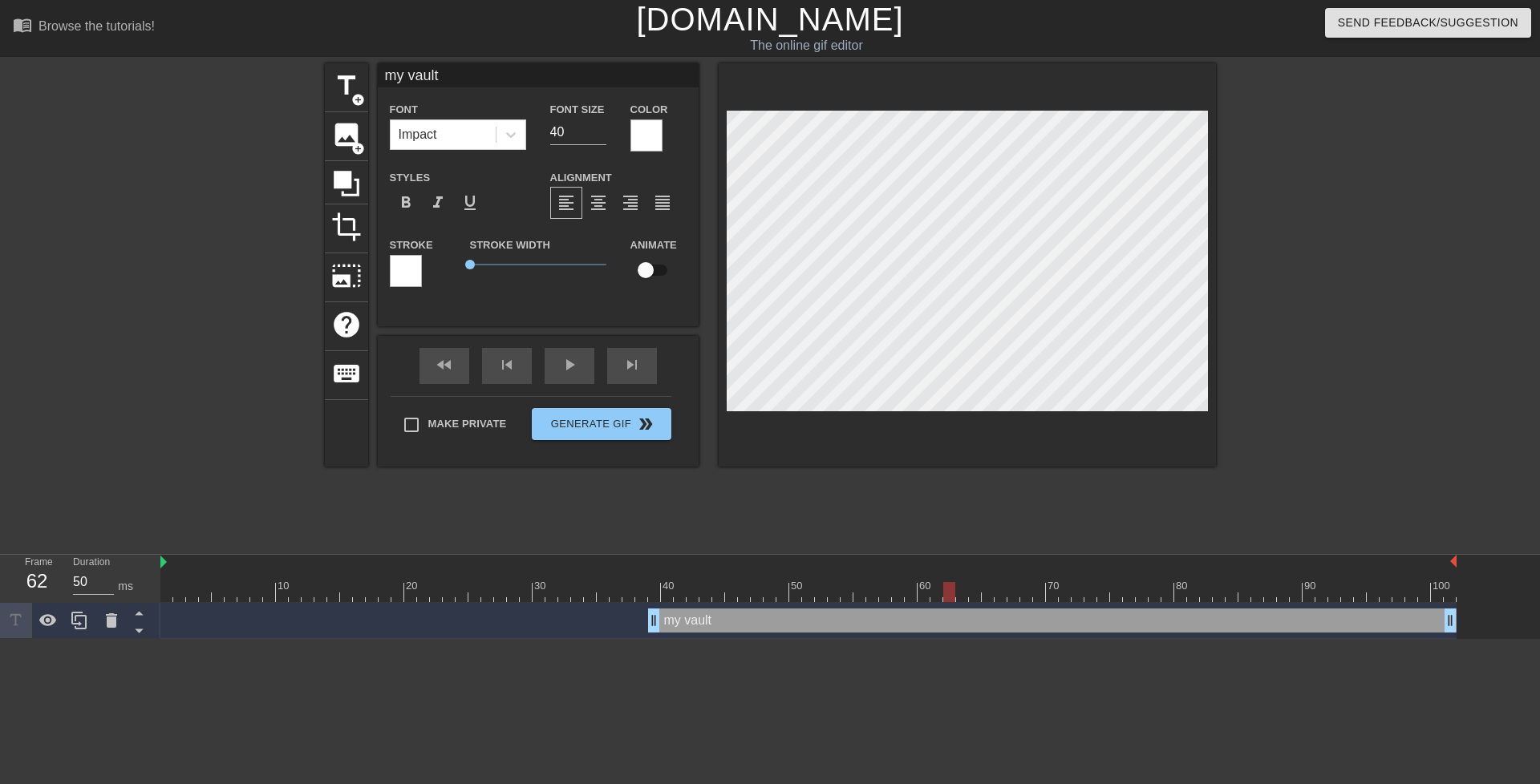
click at [945, 589] on div at bounding box center [950, 593] width 12 height 20
drag, startPoint x: 946, startPoint y: 588, endPoint x: 1016, endPoint y: 594, distance: 70.3
click at [1016, 594] on div at bounding box center [1014, 593] width 12 height 20
drag, startPoint x: 1014, startPoint y: 598, endPoint x: 1065, endPoint y: 609, distance: 52.2
click at [1065, 609] on div "10 20 30 40 50 60 70 80 90 100 my vault drag_handle drag_handle" at bounding box center [850, 596] width 1380 height 84
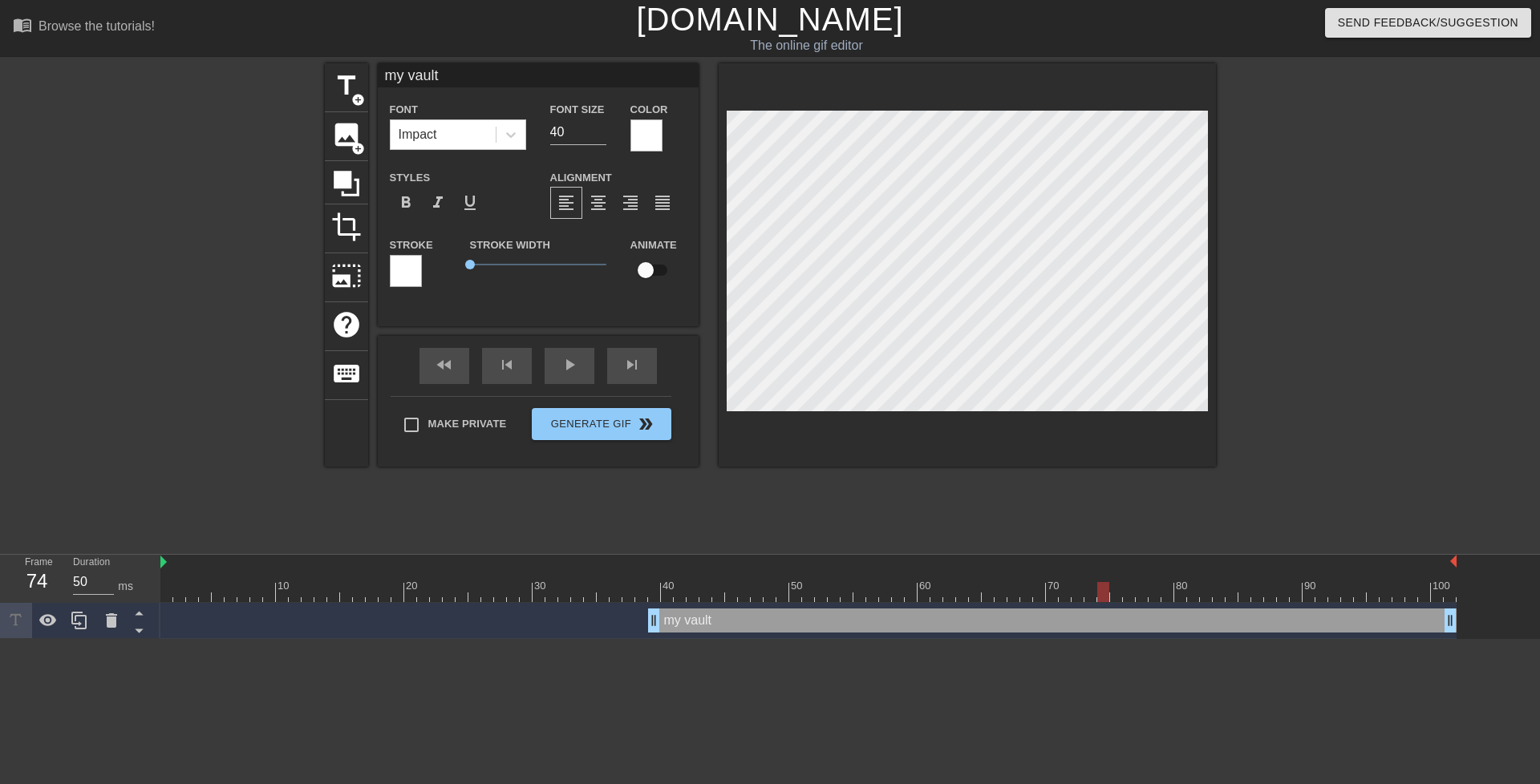
drag, startPoint x: 1062, startPoint y: 594, endPoint x: 1106, endPoint y: 597, distance: 44.1
click at [1105, 596] on div at bounding box center [1104, 593] width 12 height 20
drag, startPoint x: 1107, startPoint y: 592, endPoint x: 1166, endPoint y: 592, distance: 59.0
click at [1166, 592] on div at bounding box center [1167, 593] width 12 height 20
drag, startPoint x: 1170, startPoint y: 592, endPoint x: 1241, endPoint y: 598, distance: 71.3
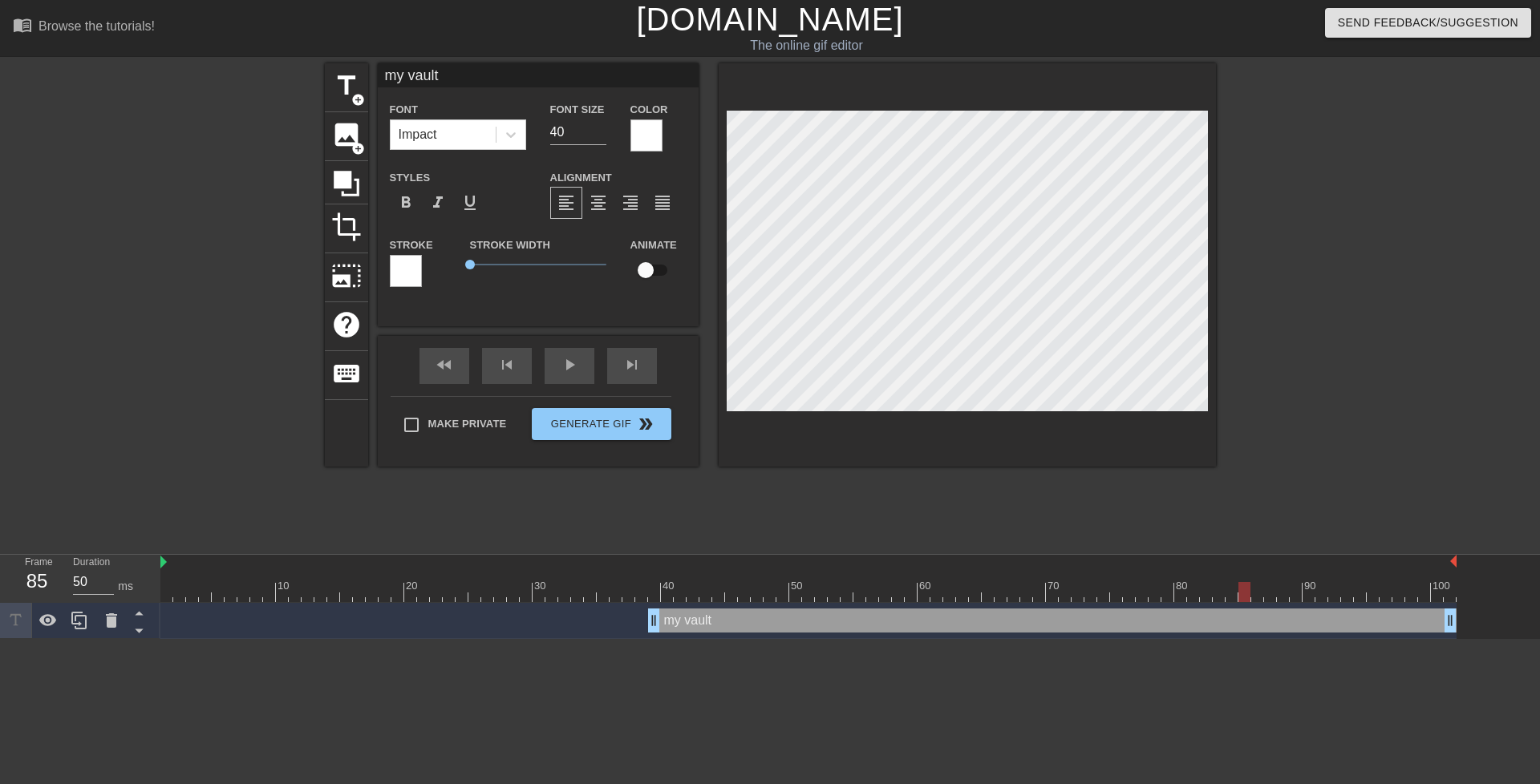
click at [1241, 598] on div at bounding box center [1244, 593] width 12 height 20
drag, startPoint x: 1249, startPoint y: 590, endPoint x: 1282, endPoint y: 593, distance: 33.1
click at [1282, 593] on div at bounding box center [808, 593] width 1297 height 20
drag, startPoint x: 1296, startPoint y: 586, endPoint x: 1297, endPoint y: 599, distance: 13.0
click at [1297, 599] on div at bounding box center [1296, 593] width 12 height 20
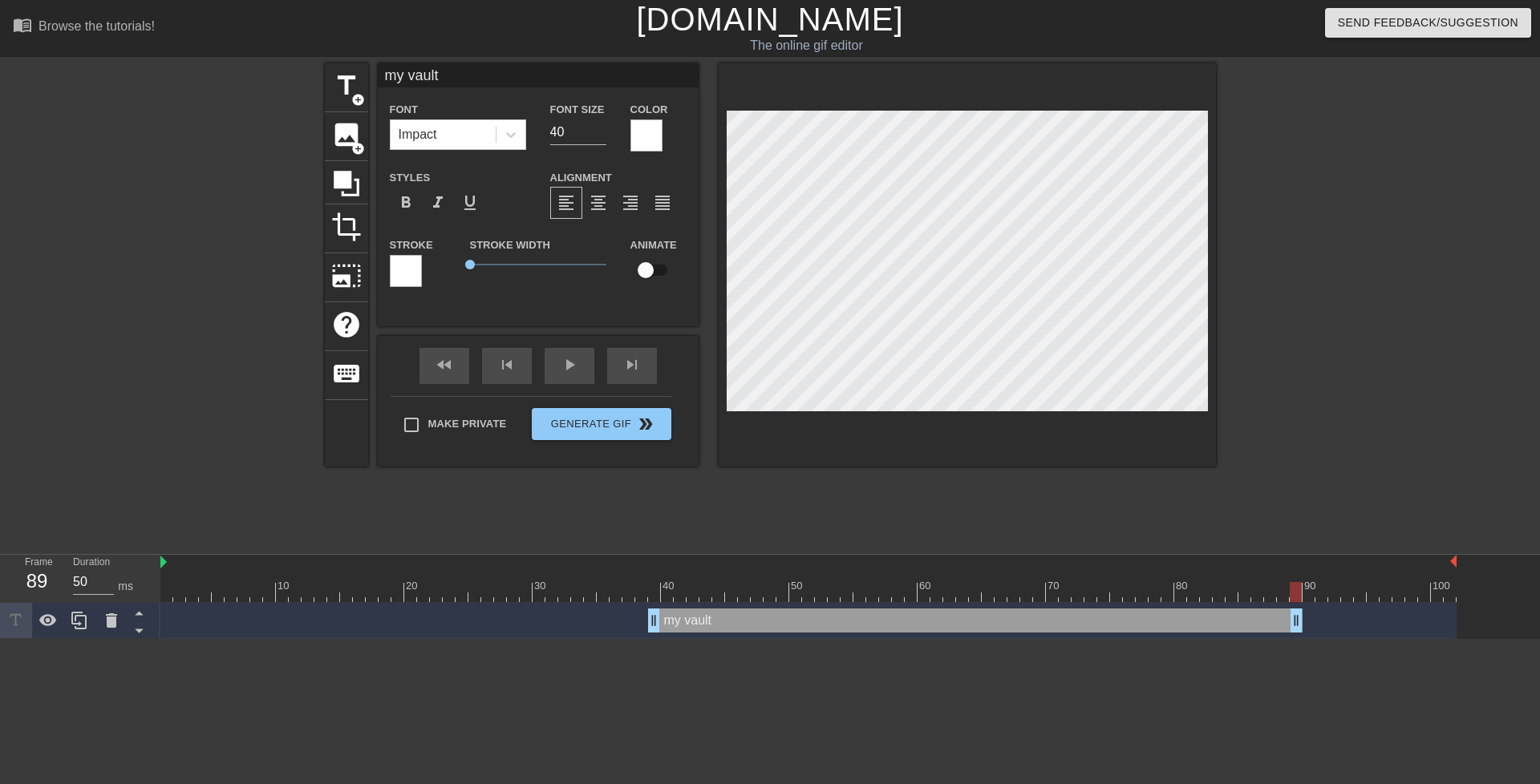
drag, startPoint x: 1452, startPoint y: 625, endPoint x: 1301, endPoint y: 626, distance: 151.0
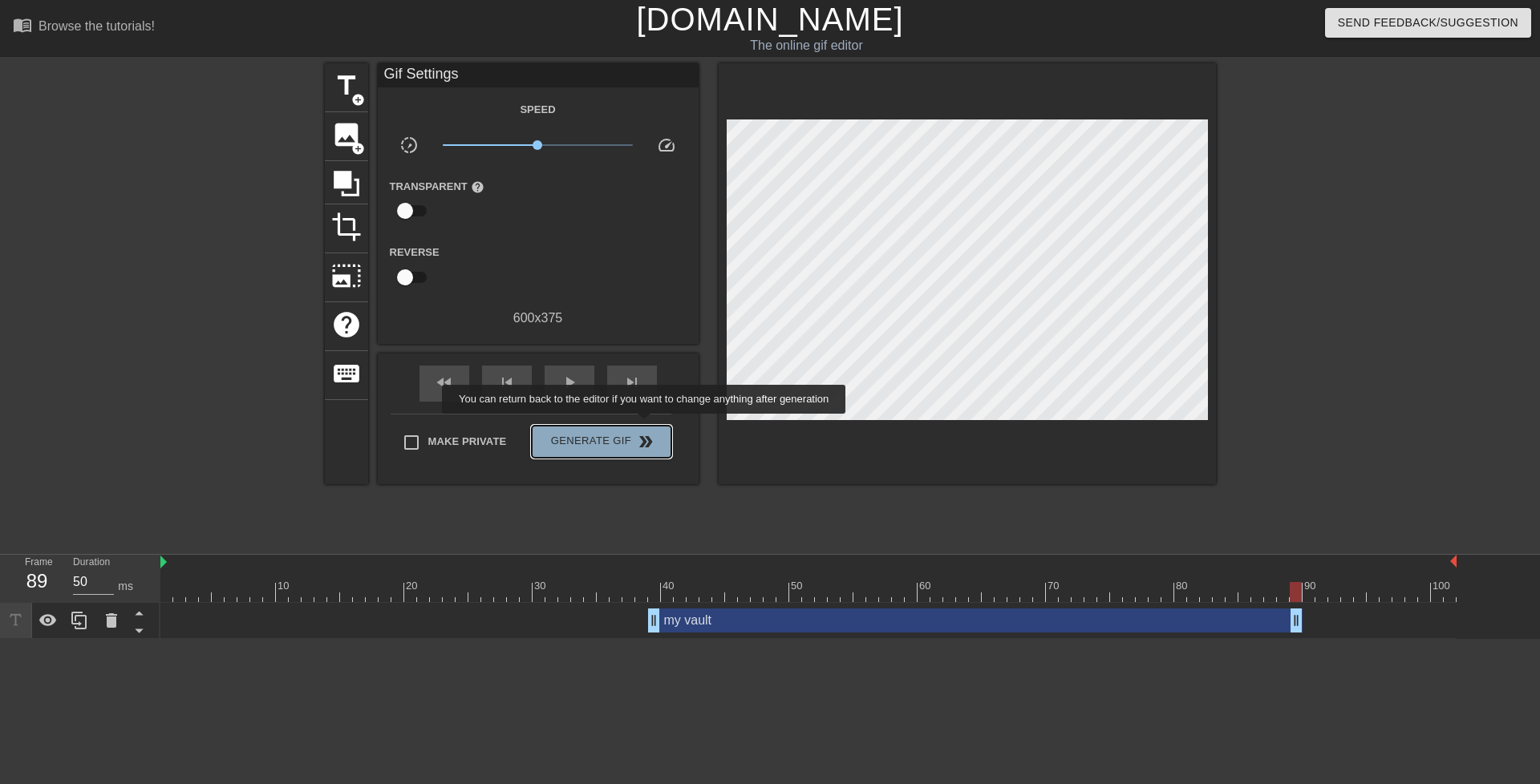
click at [645, 426] on button "Generate Gif double_arrow" at bounding box center [601, 442] width 139 height 32
